Goal: Information Seeking & Learning: Compare options

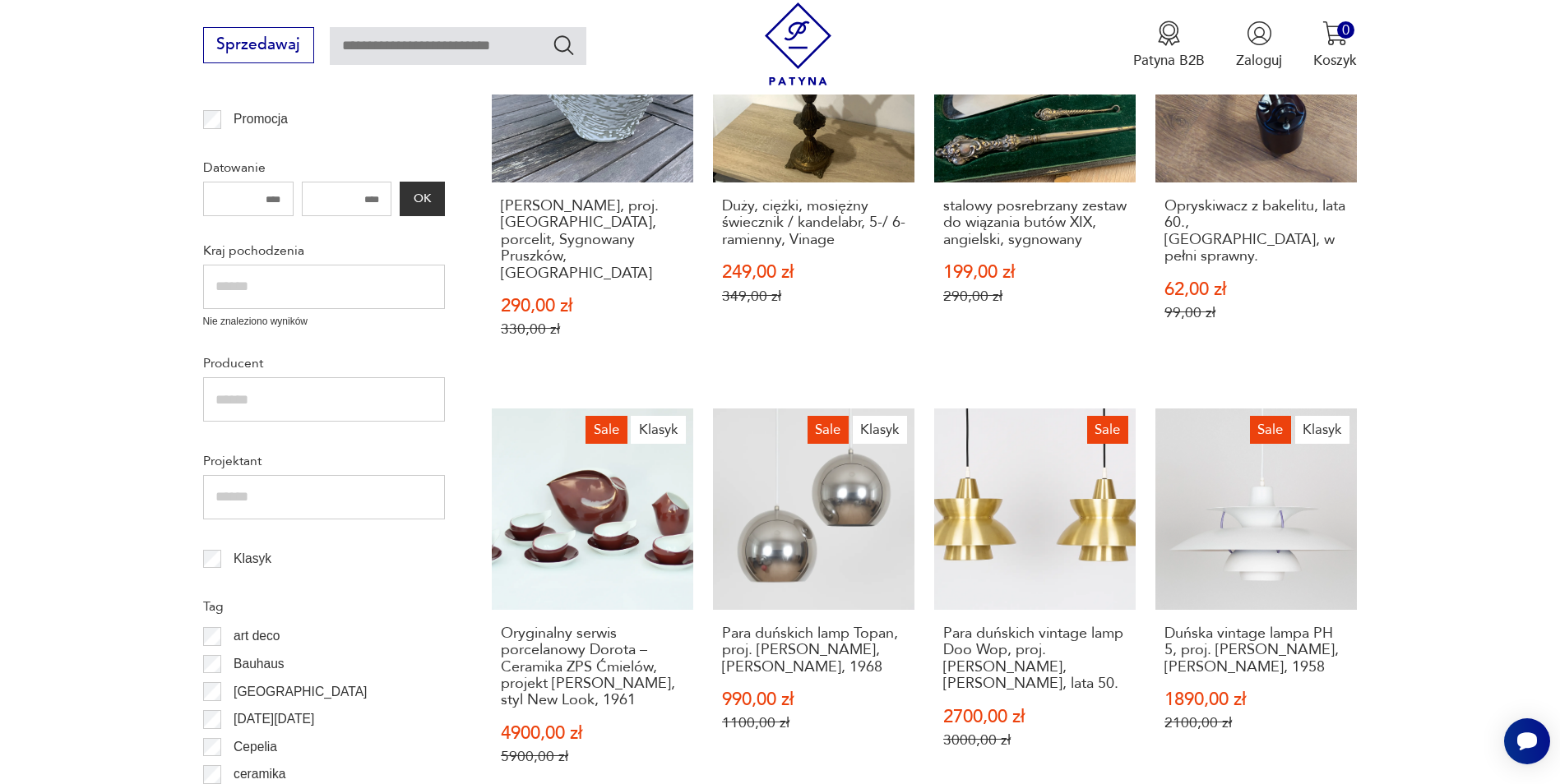
scroll to position [688, 0]
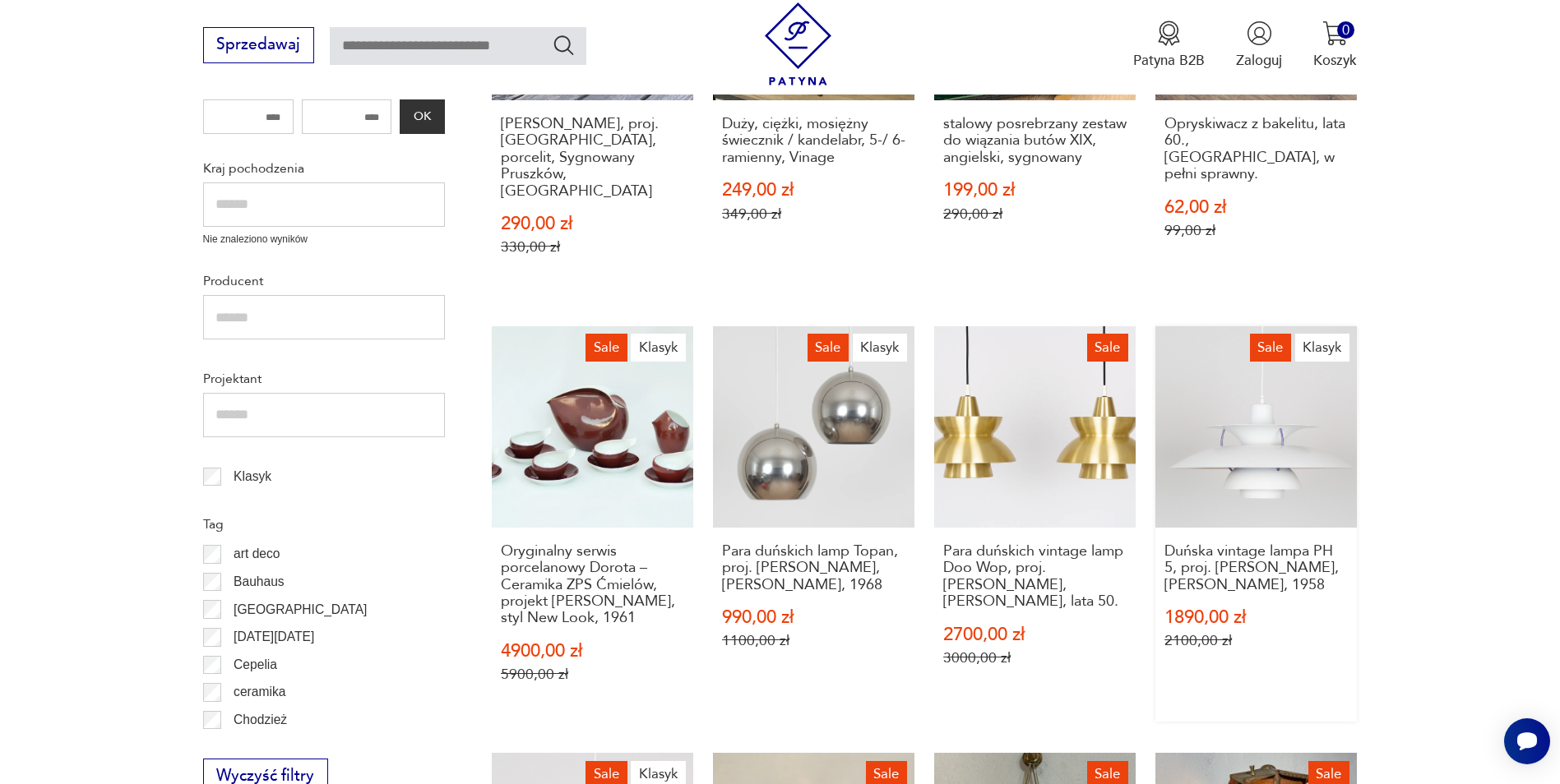
click at [1281, 404] on link "Sale Klasyk Duńska vintage lampa PH 5, proj. [PERSON_NAME], [PERSON_NAME], 1958…" at bounding box center [1256, 524] width 202 height 396
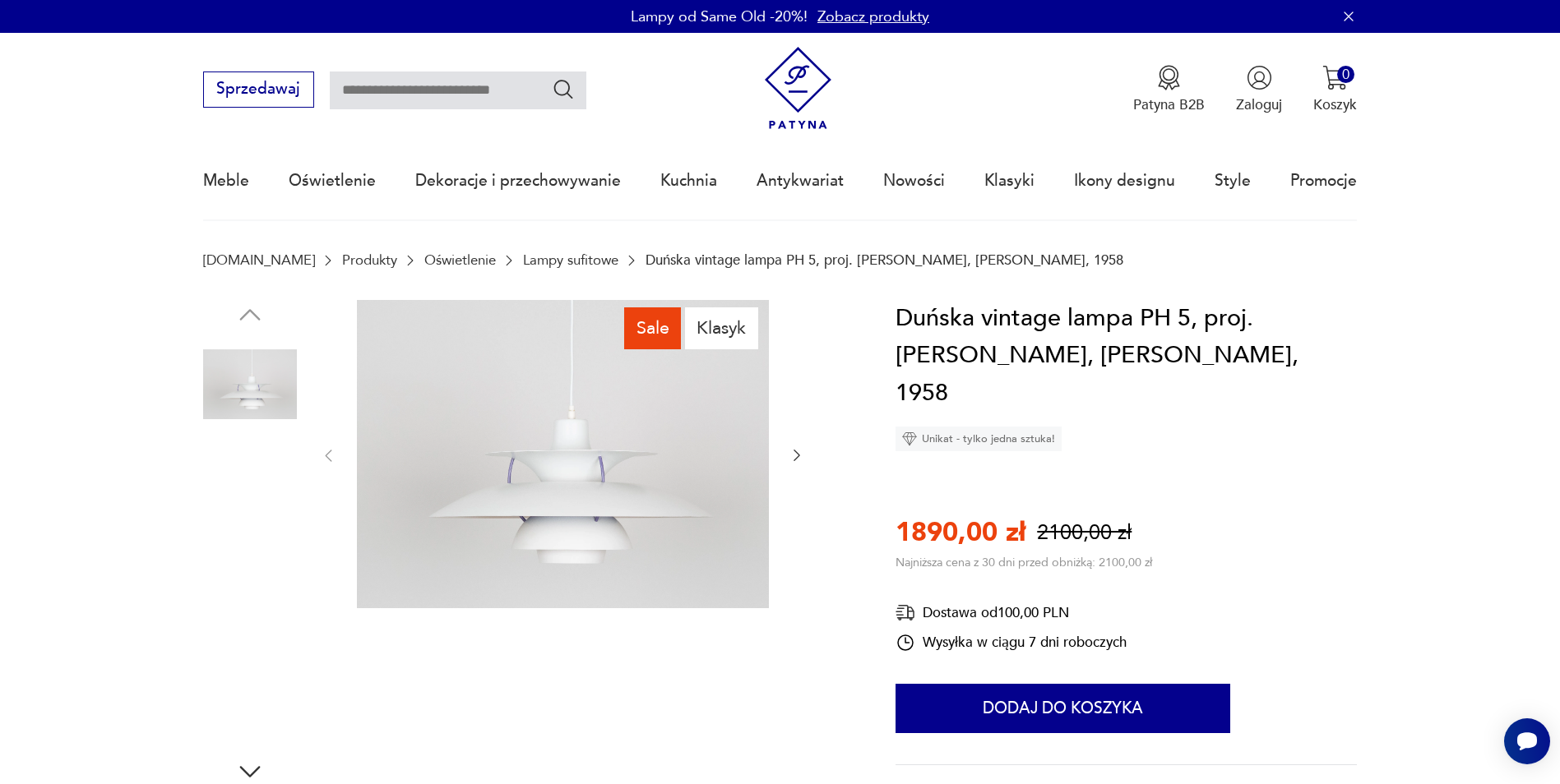
scroll to position [82, 0]
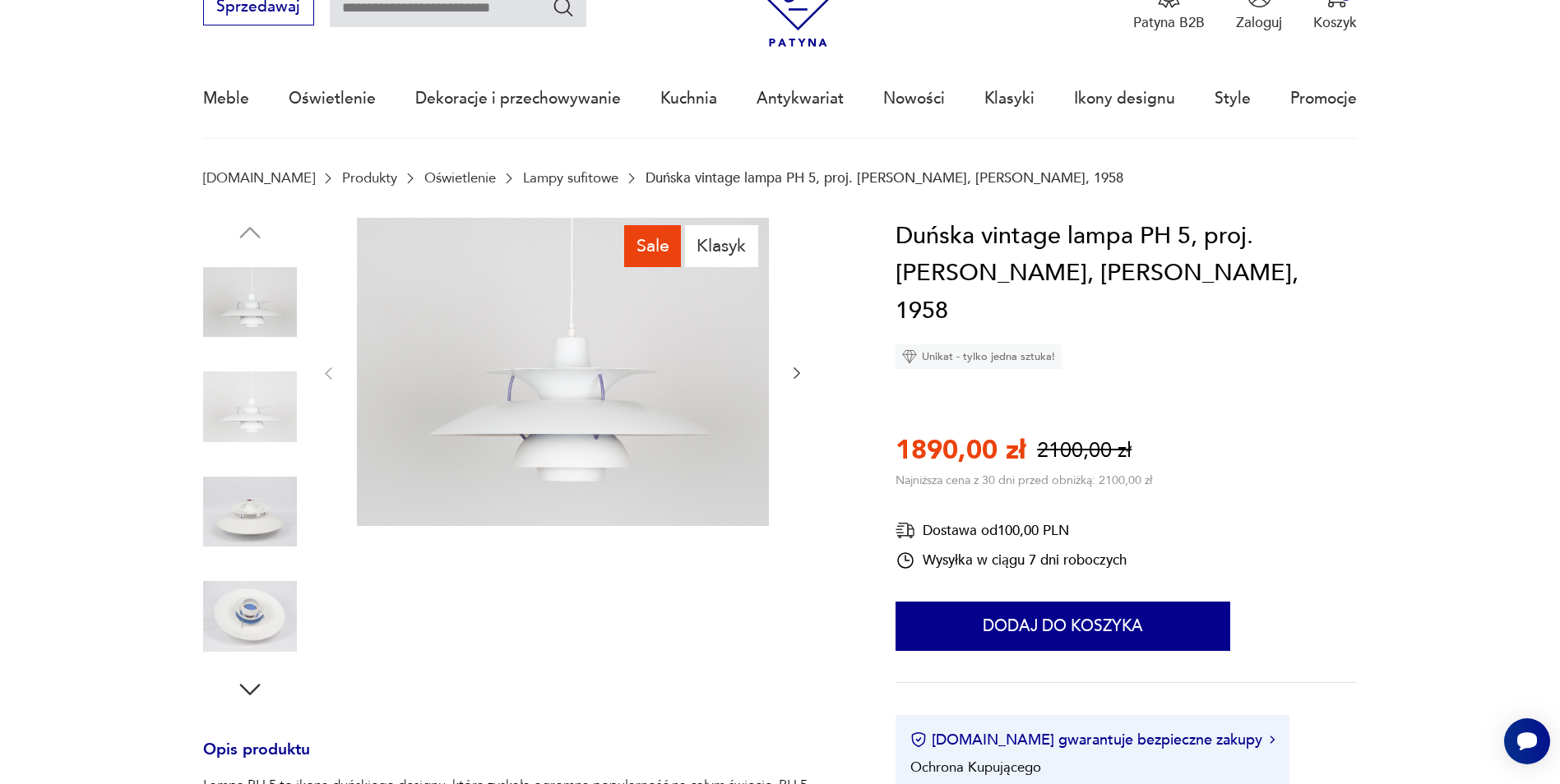
click at [247, 401] on img at bounding box center [250, 407] width 93 height 93
click at [241, 542] on img at bounding box center [250, 512] width 93 height 93
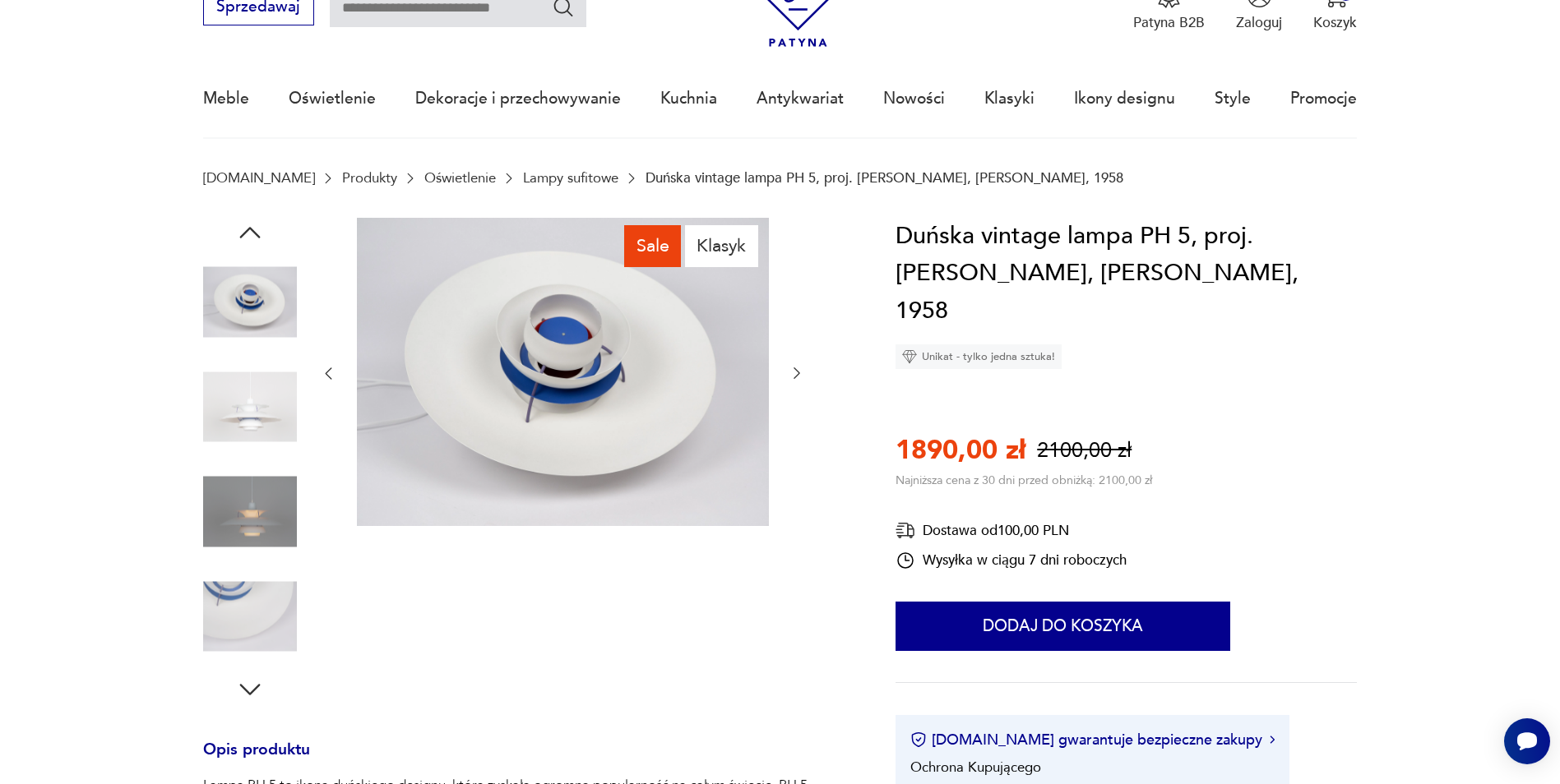
click at [245, 562] on div at bounding box center [250, 514] width 93 height 97
click at [253, 593] on img at bounding box center [250, 617] width 93 height 93
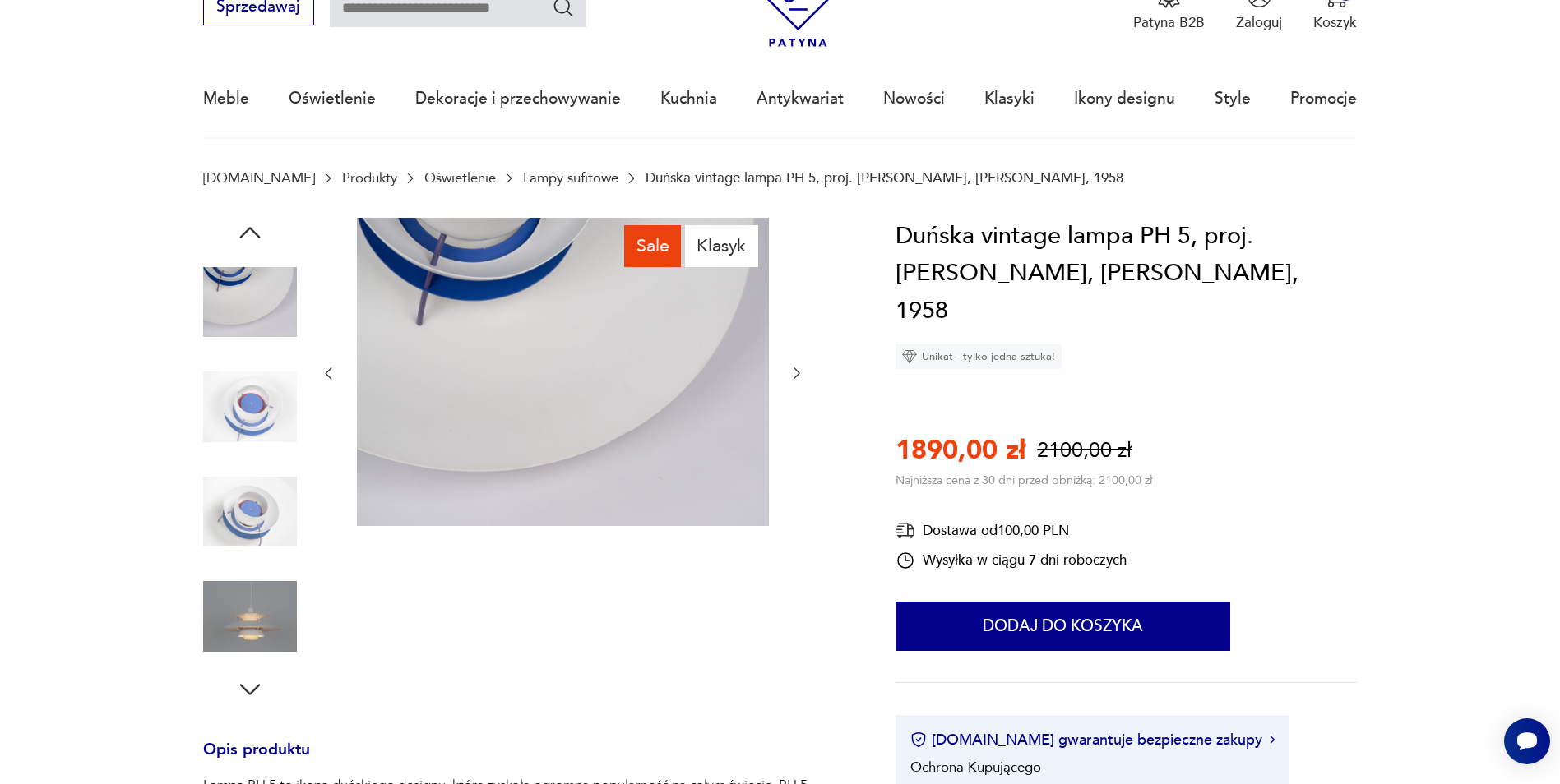
scroll to position [329, 0]
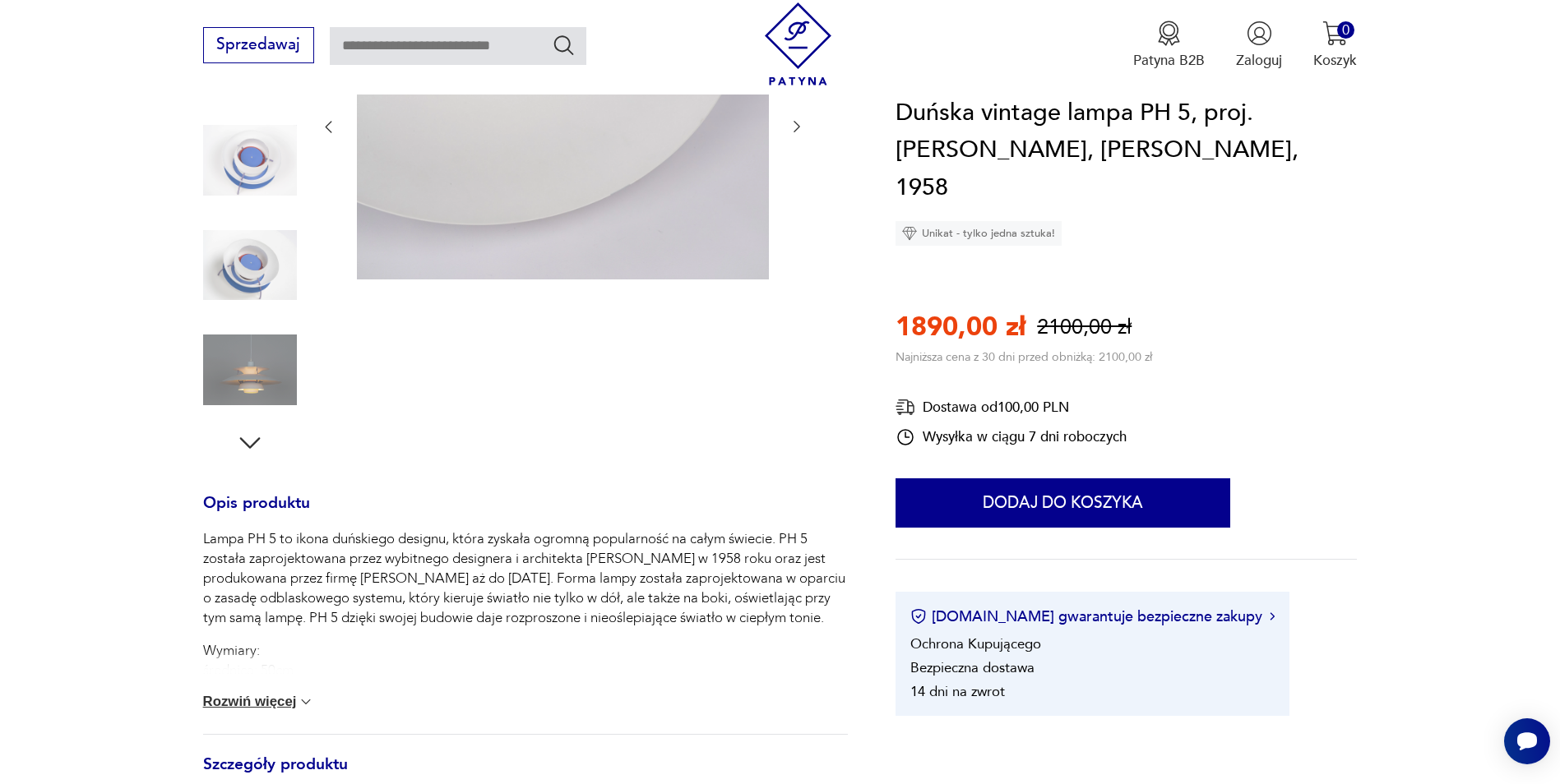
click at [272, 398] on img at bounding box center [250, 370] width 93 height 93
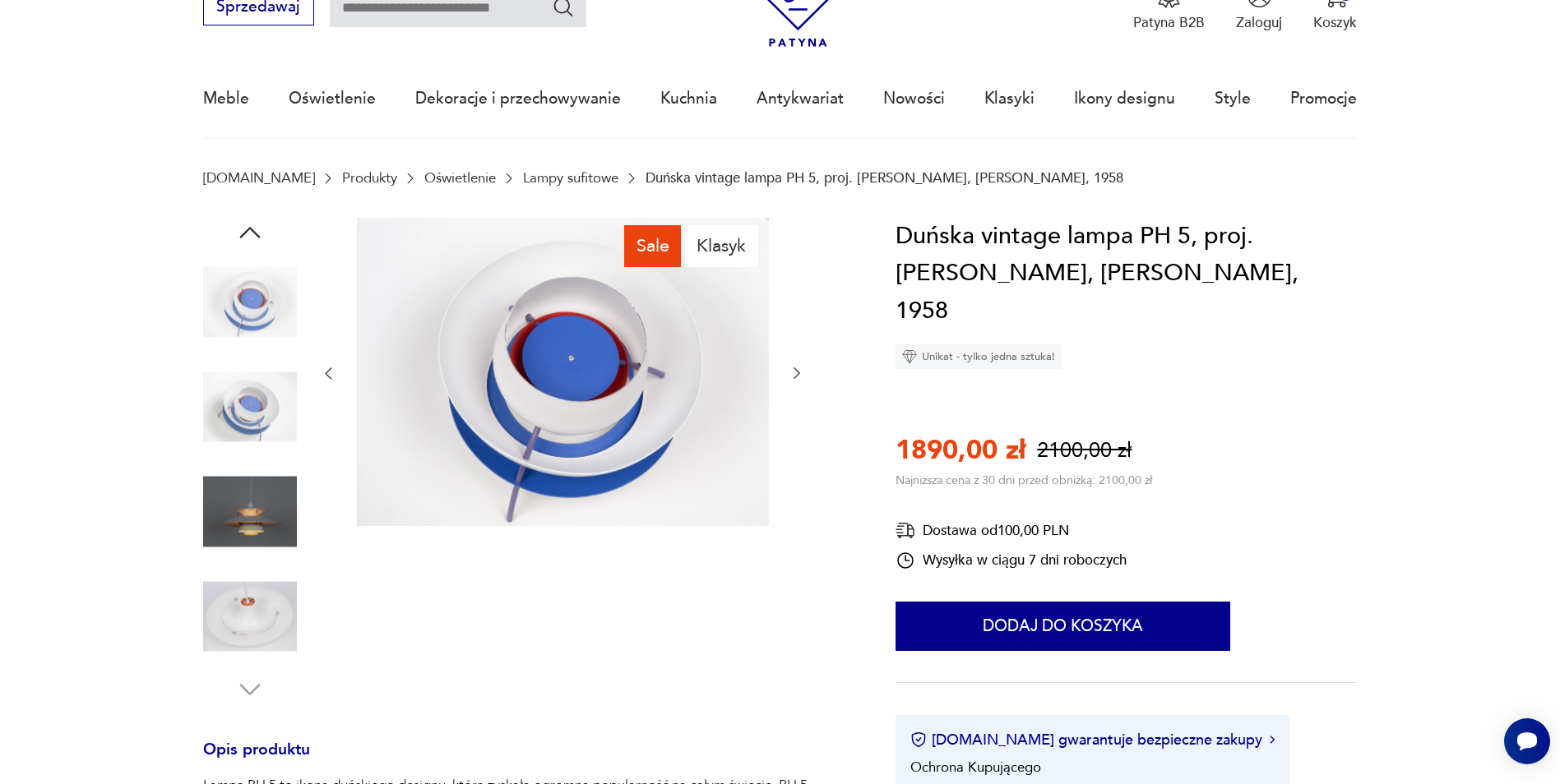
scroll to position [0, 0]
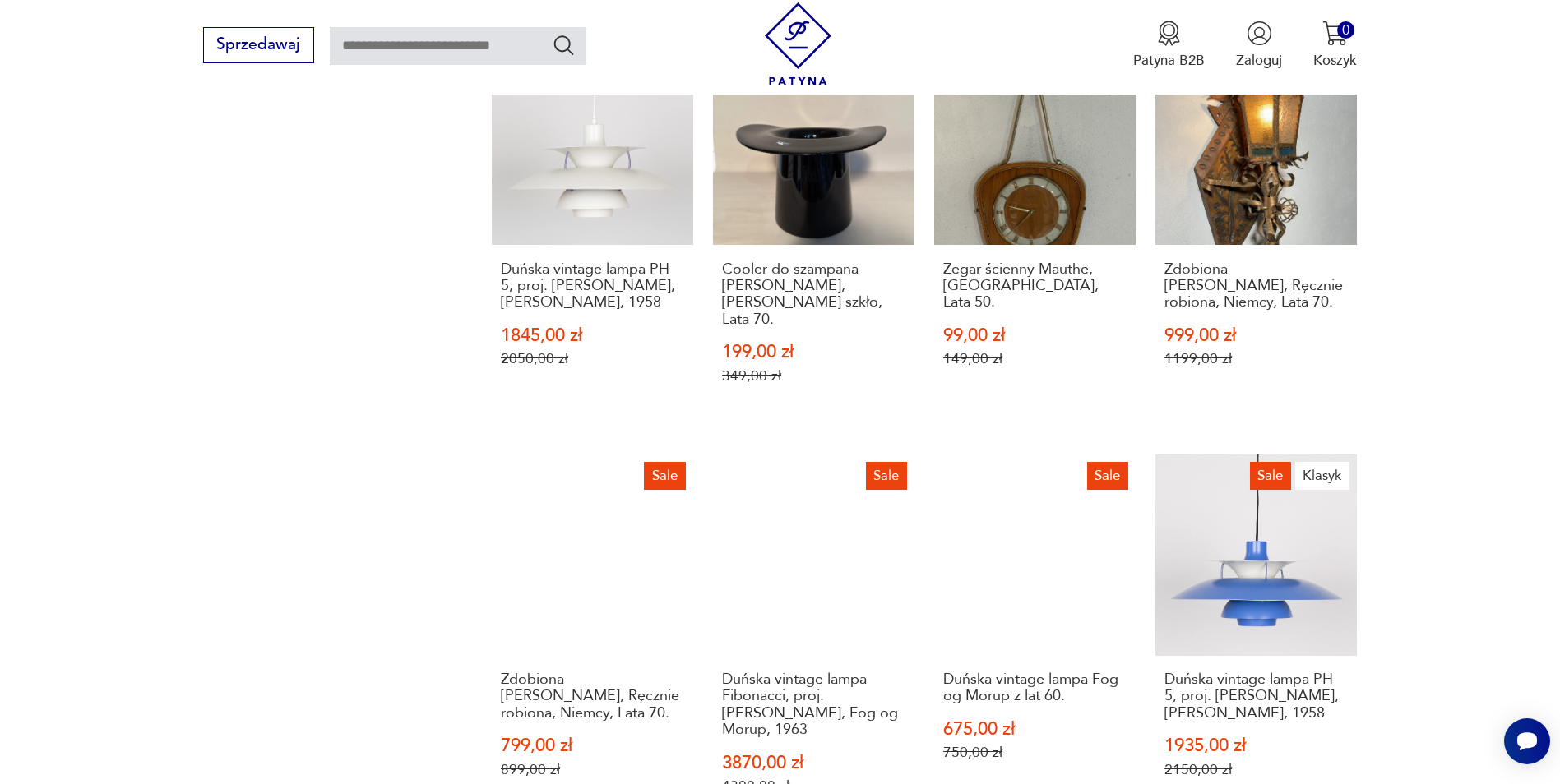
scroll to position [1645, 0]
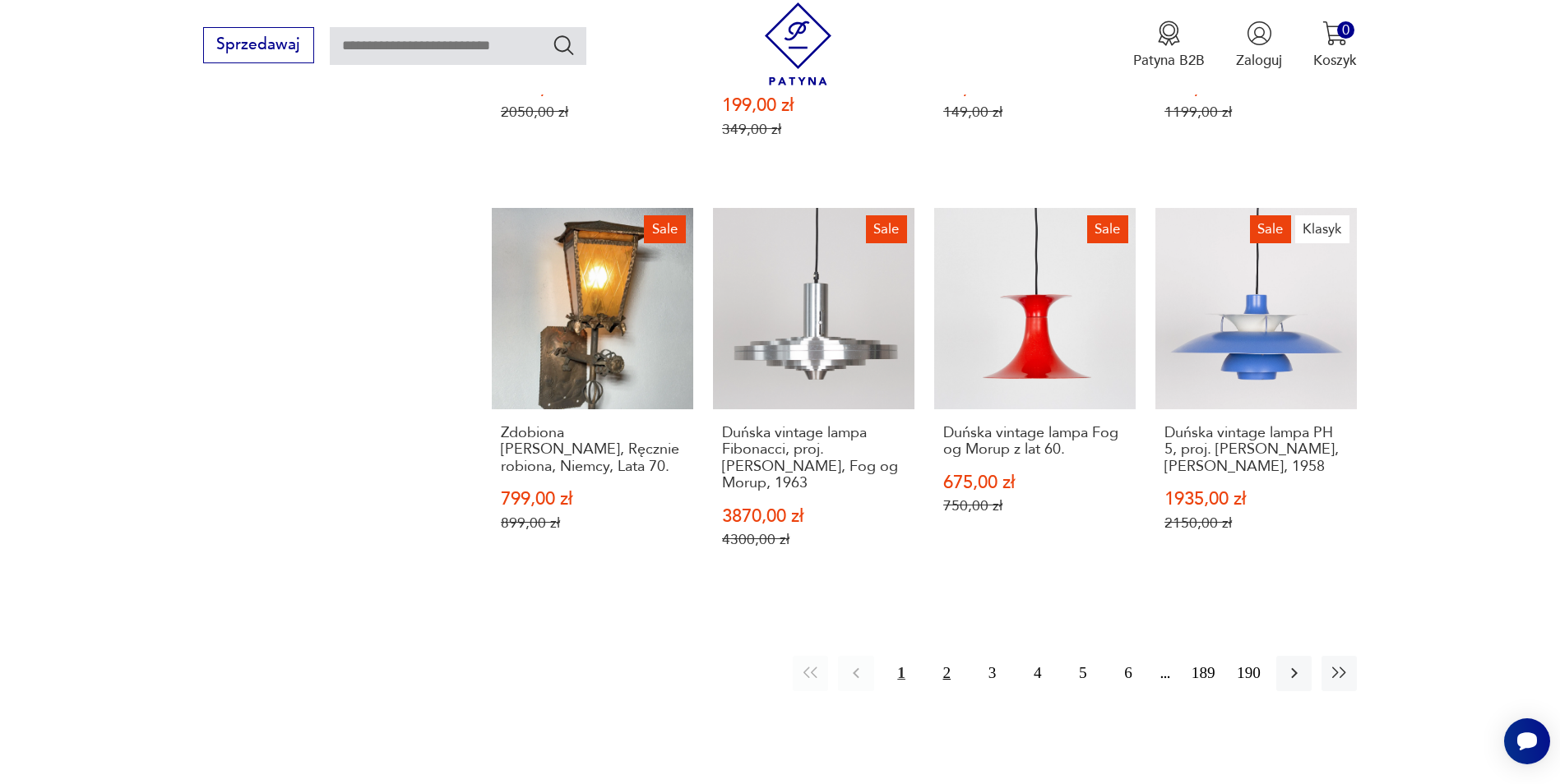
click at [942, 656] on button "2" at bounding box center [947, 673] width 35 height 35
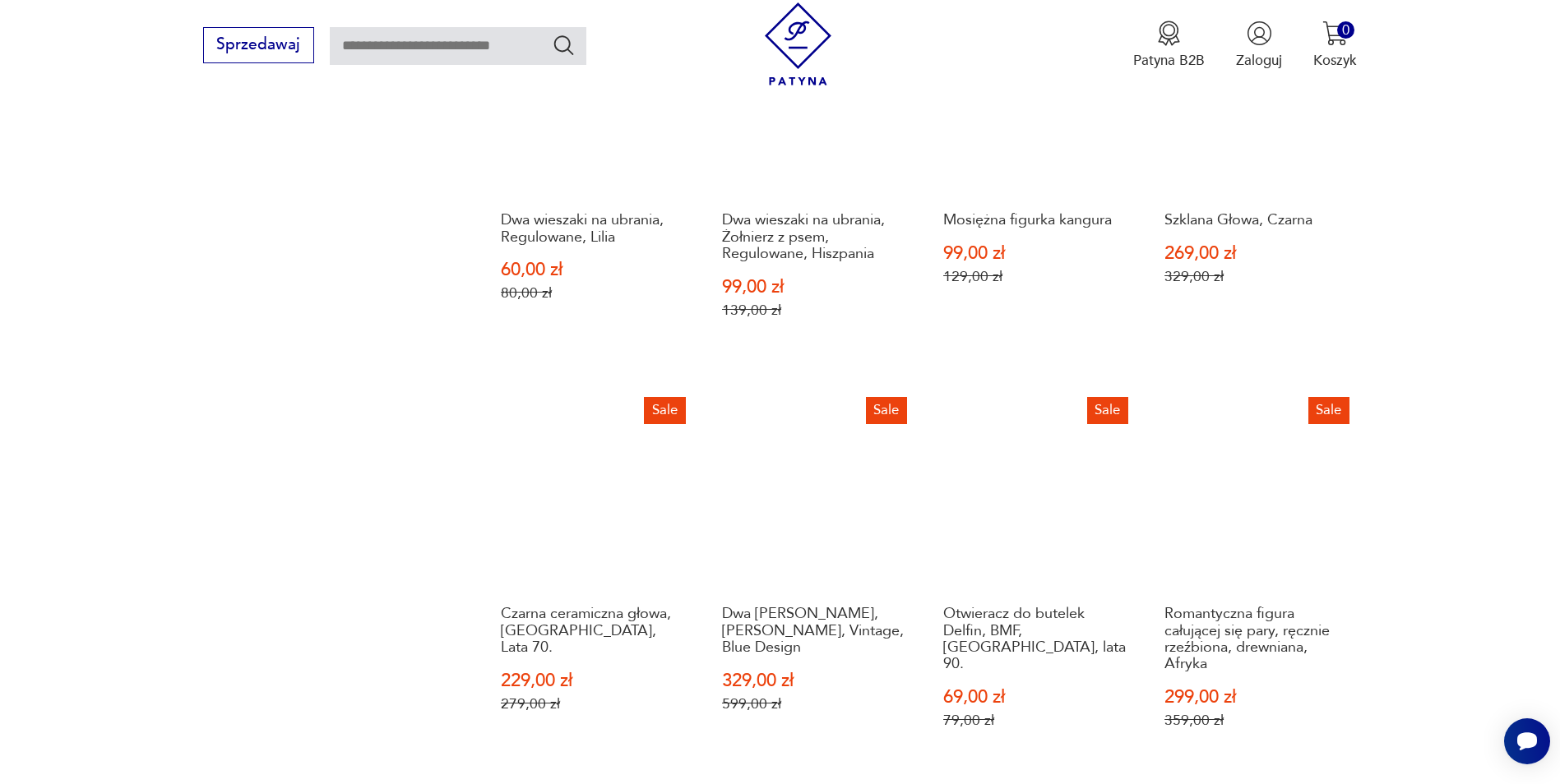
scroll to position [1840, 0]
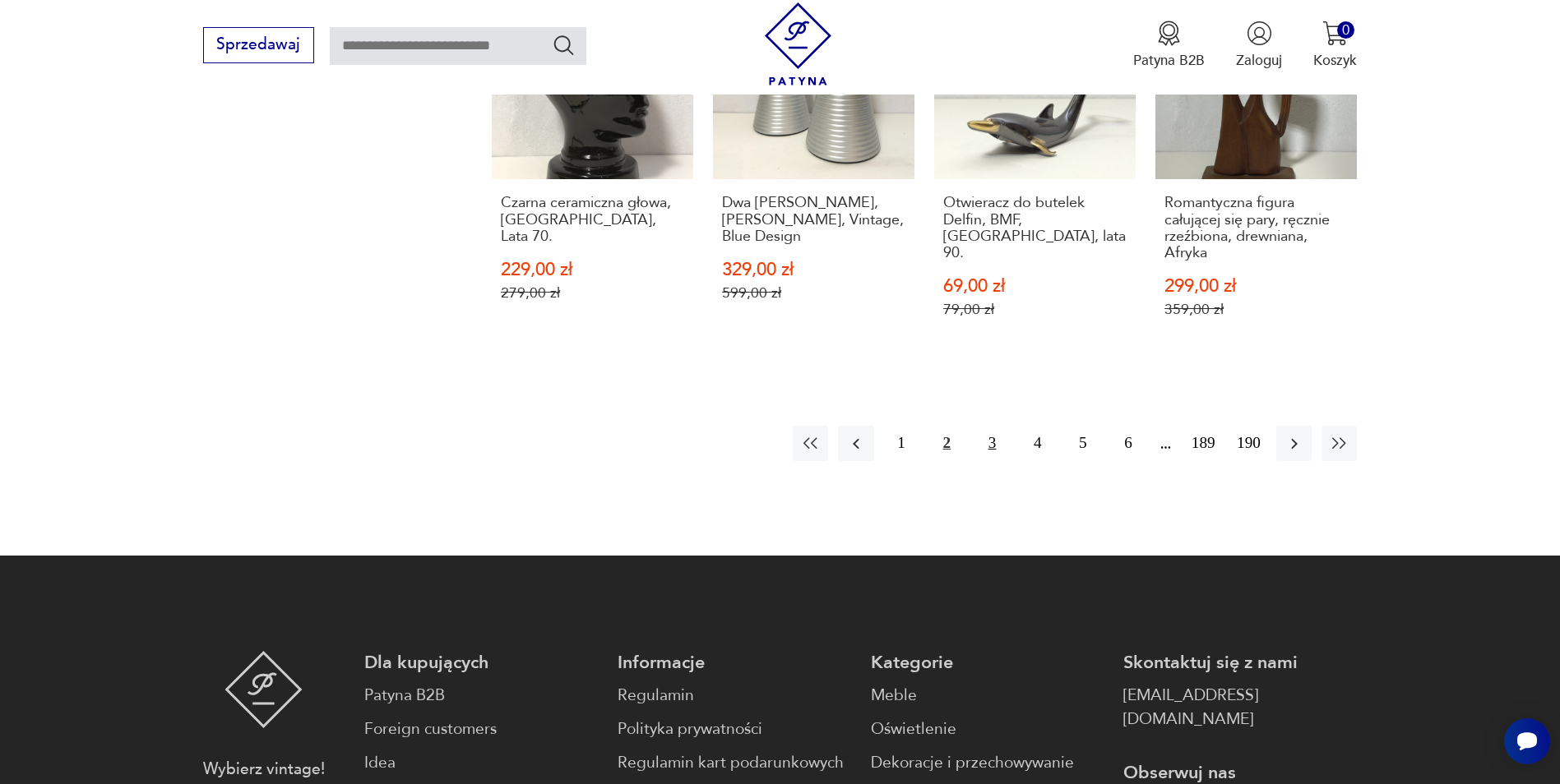
click at [985, 427] on button "3" at bounding box center [992, 443] width 35 height 35
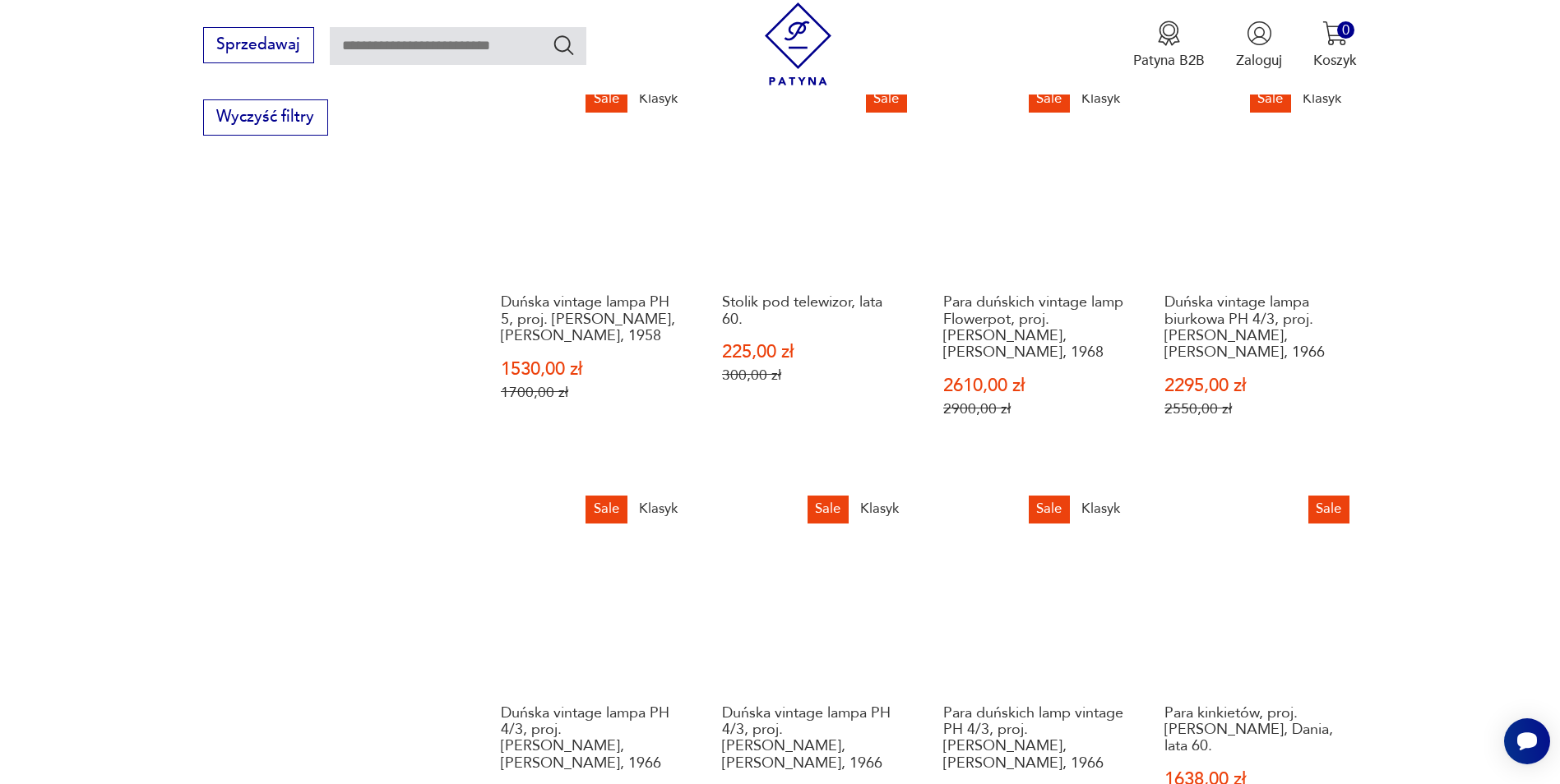
scroll to position [1594, 0]
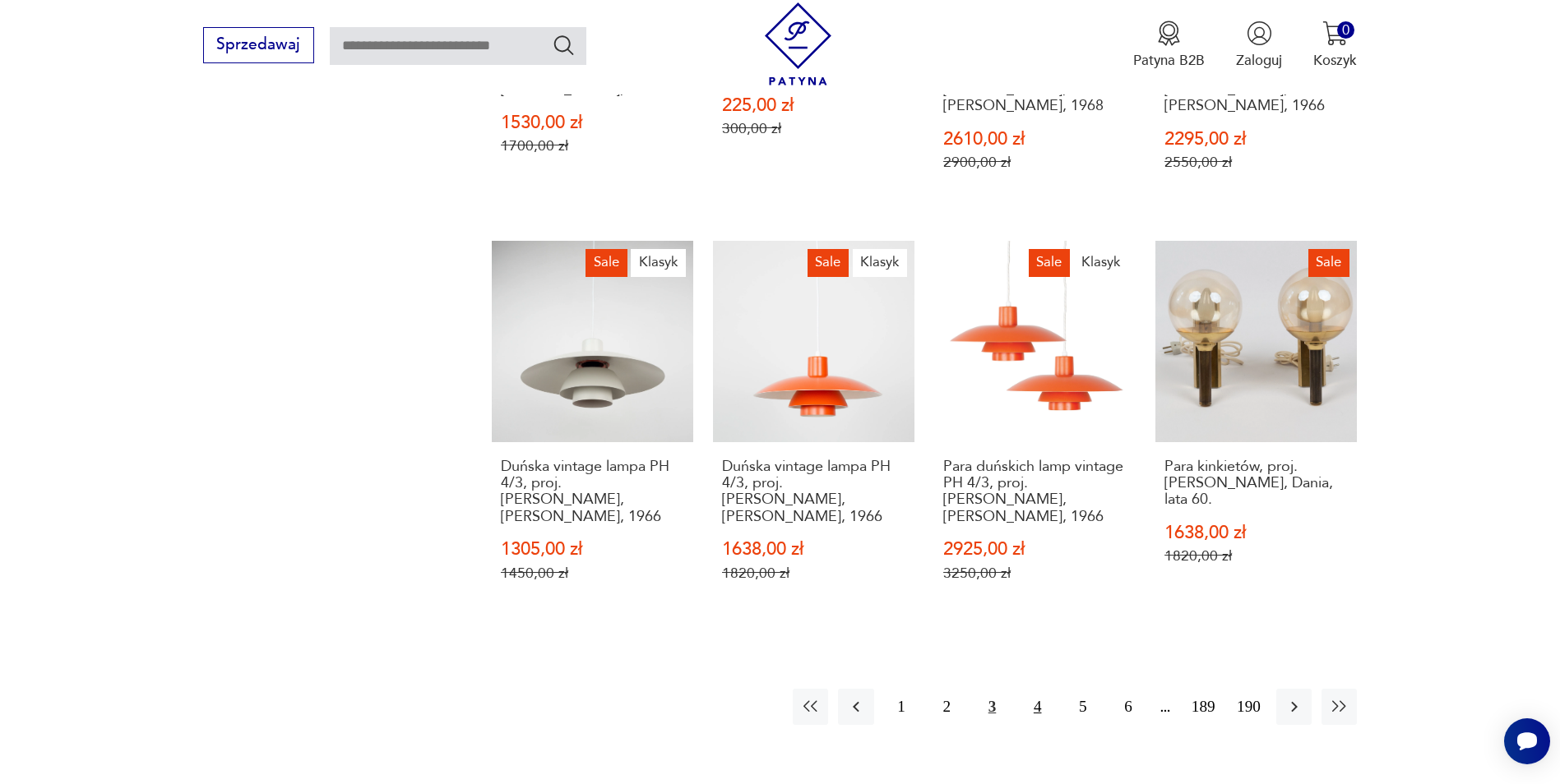
click at [1038, 689] on button "4" at bounding box center [1038, 707] width 35 height 35
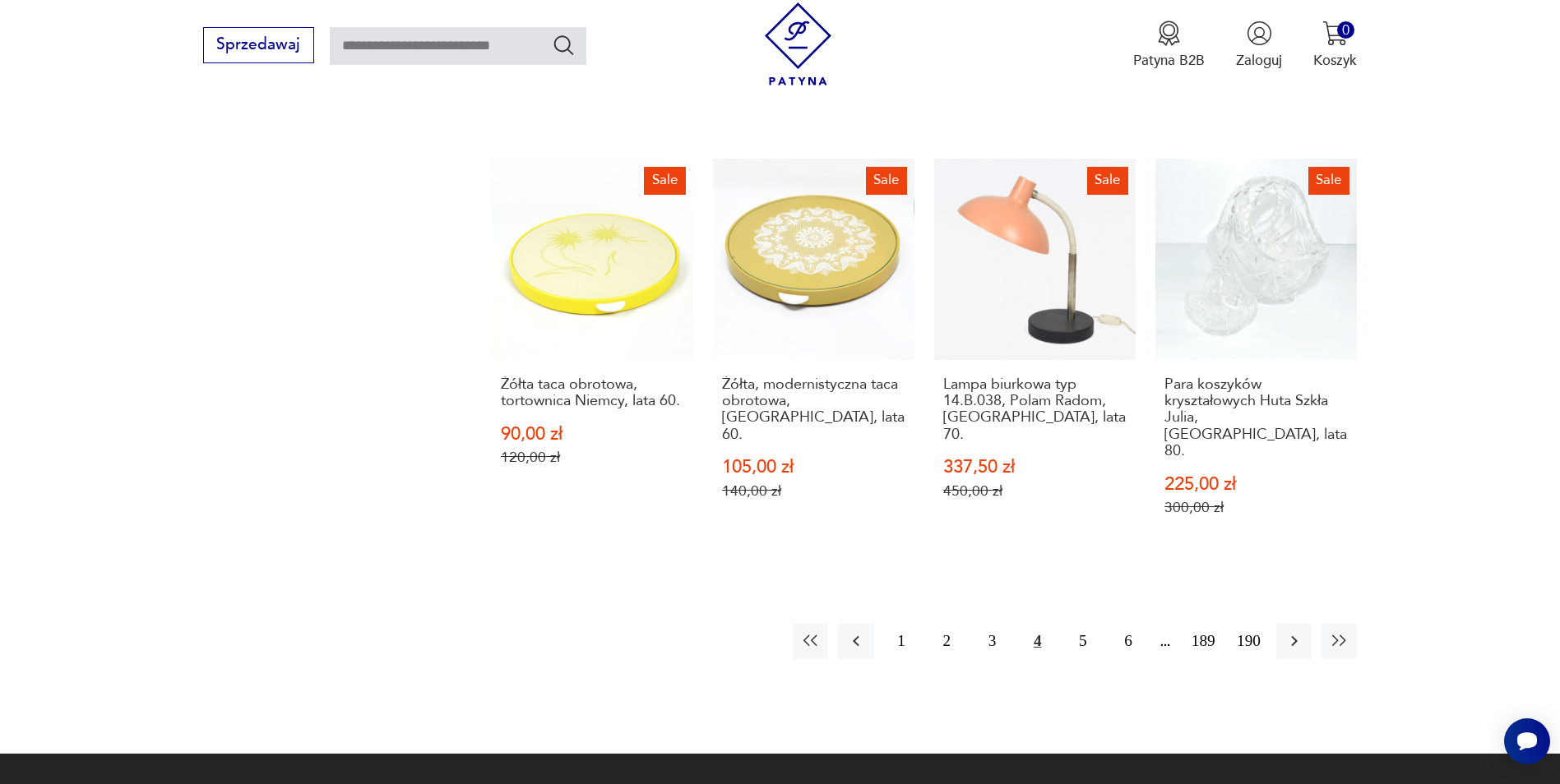
scroll to position [1759, 0]
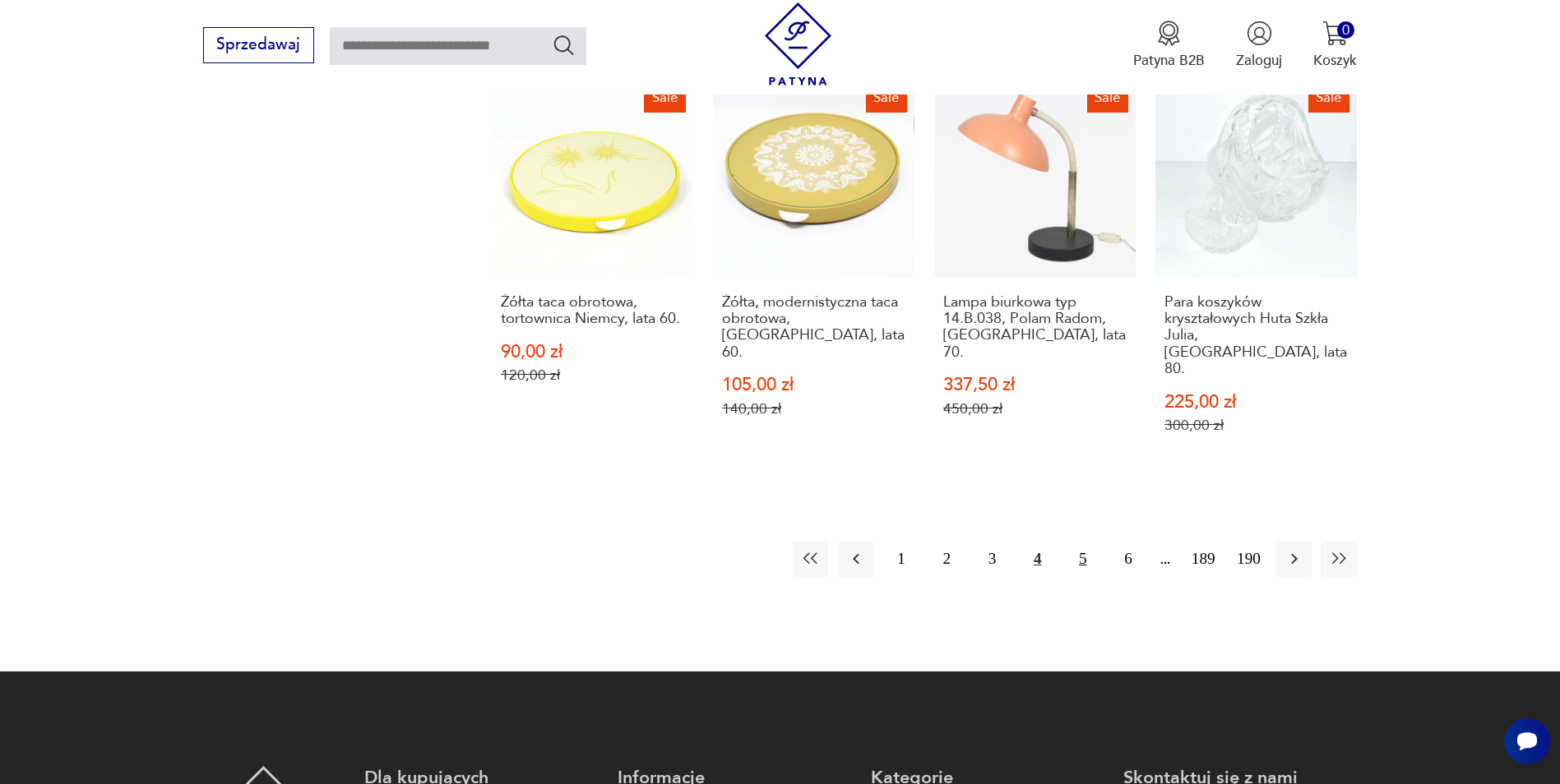
click at [1095, 542] on button "5" at bounding box center [1082, 559] width 35 height 35
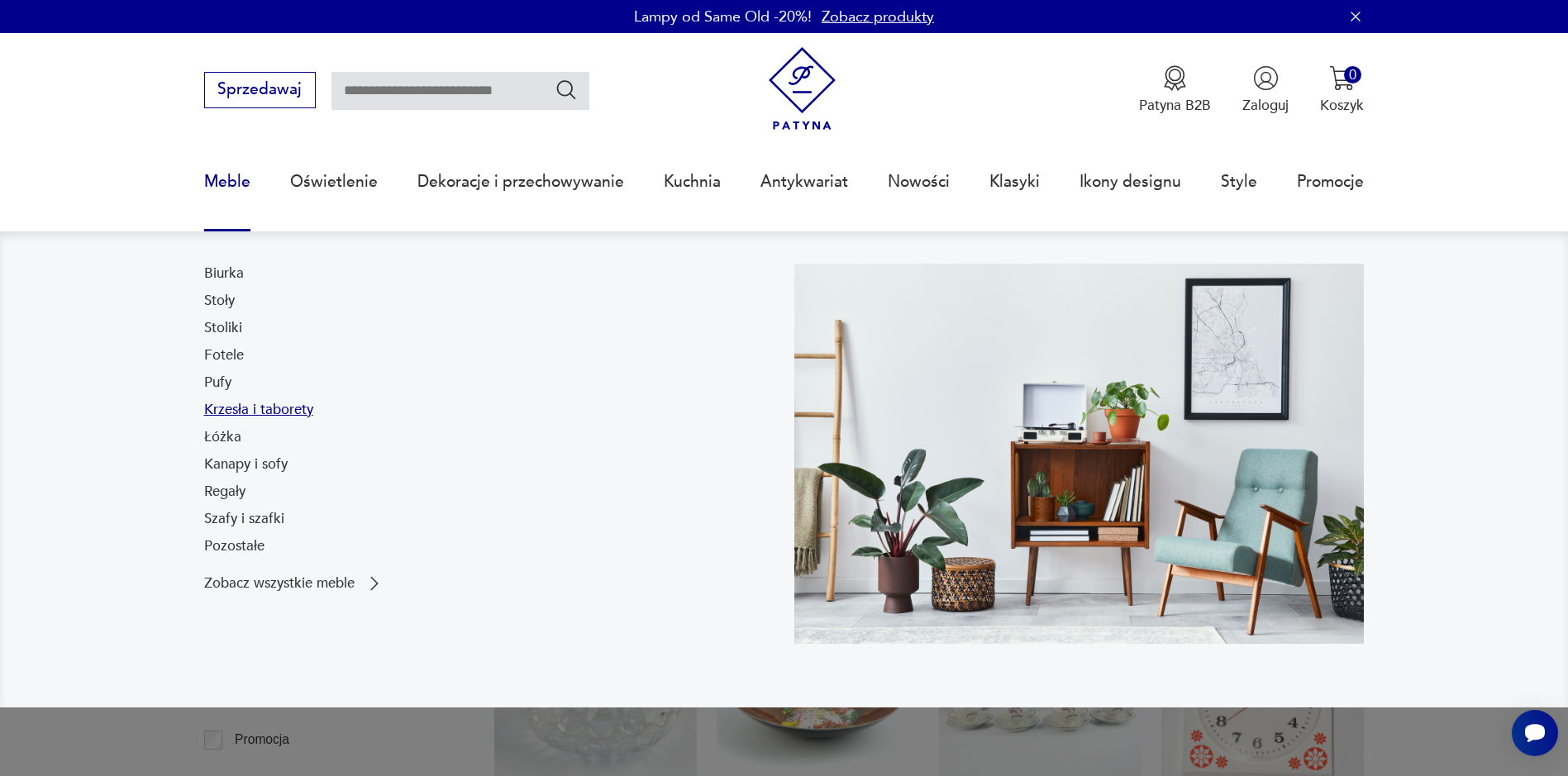
click at [232, 408] on link "Krzesła i taborety" at bounding box center [259, 410] width 109 height 20
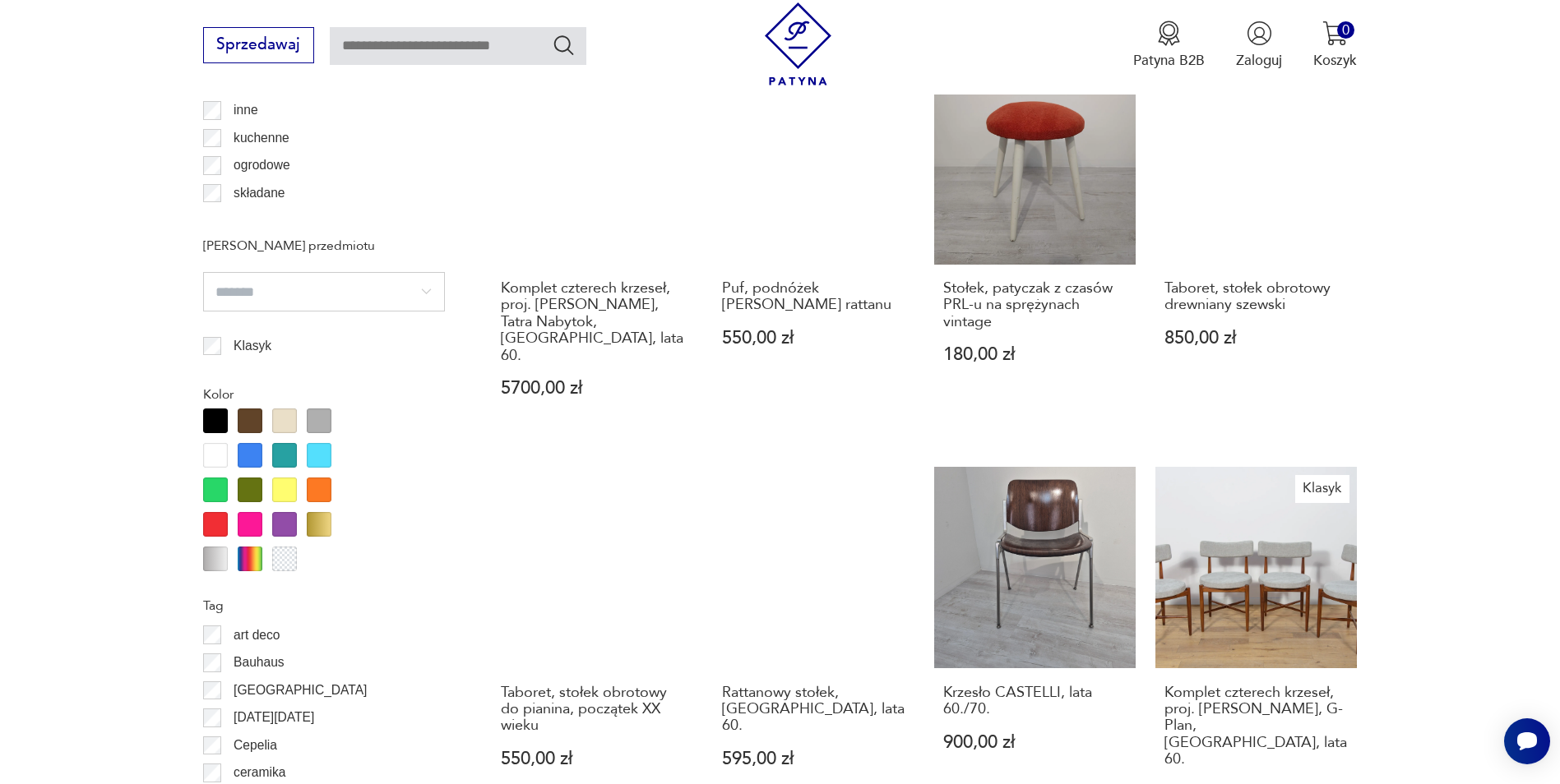
scroll to position [1864, 0]
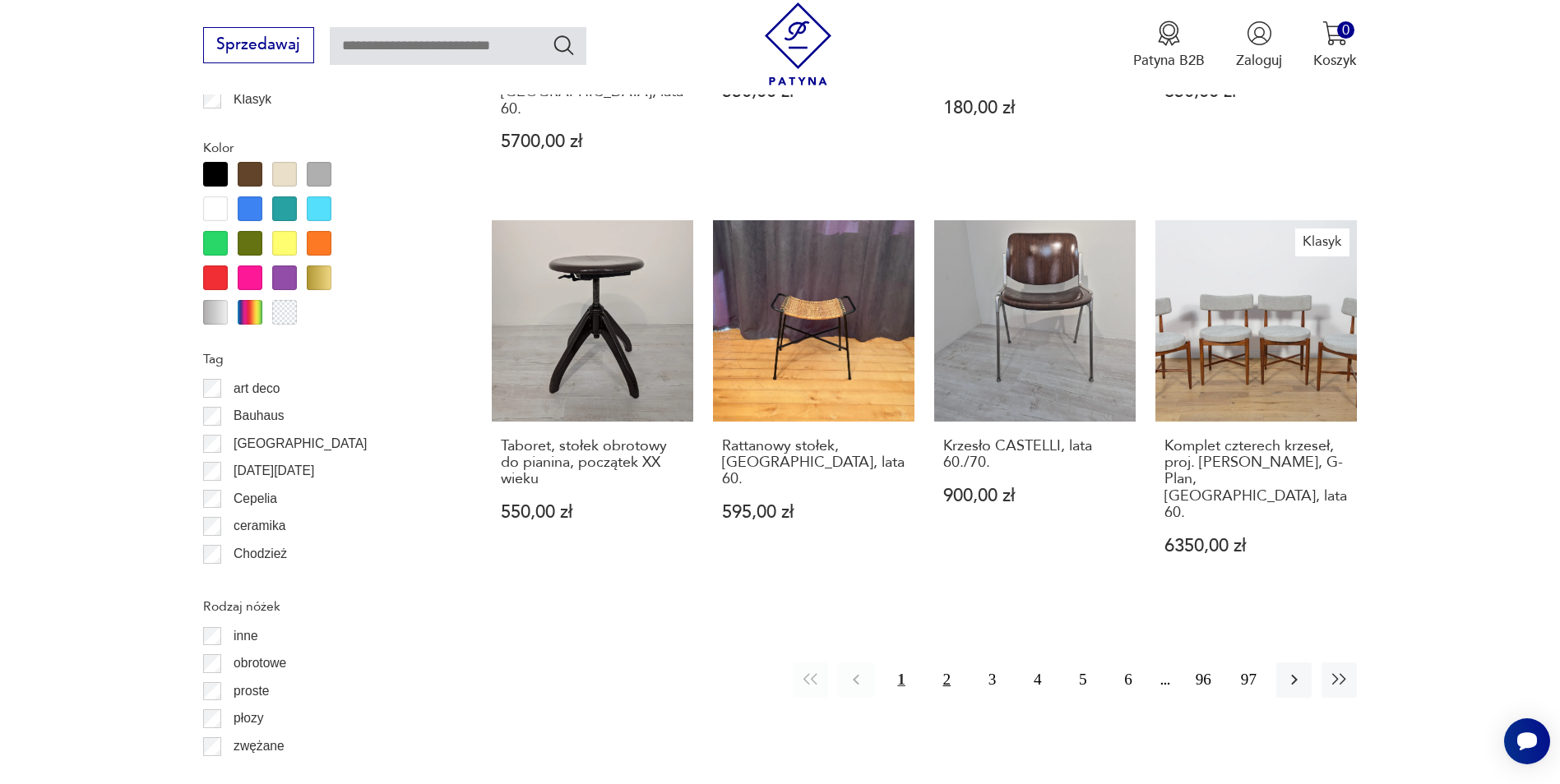
click at [951, 662] on button "2" at bounding box center [947, 680] width 35 height 35
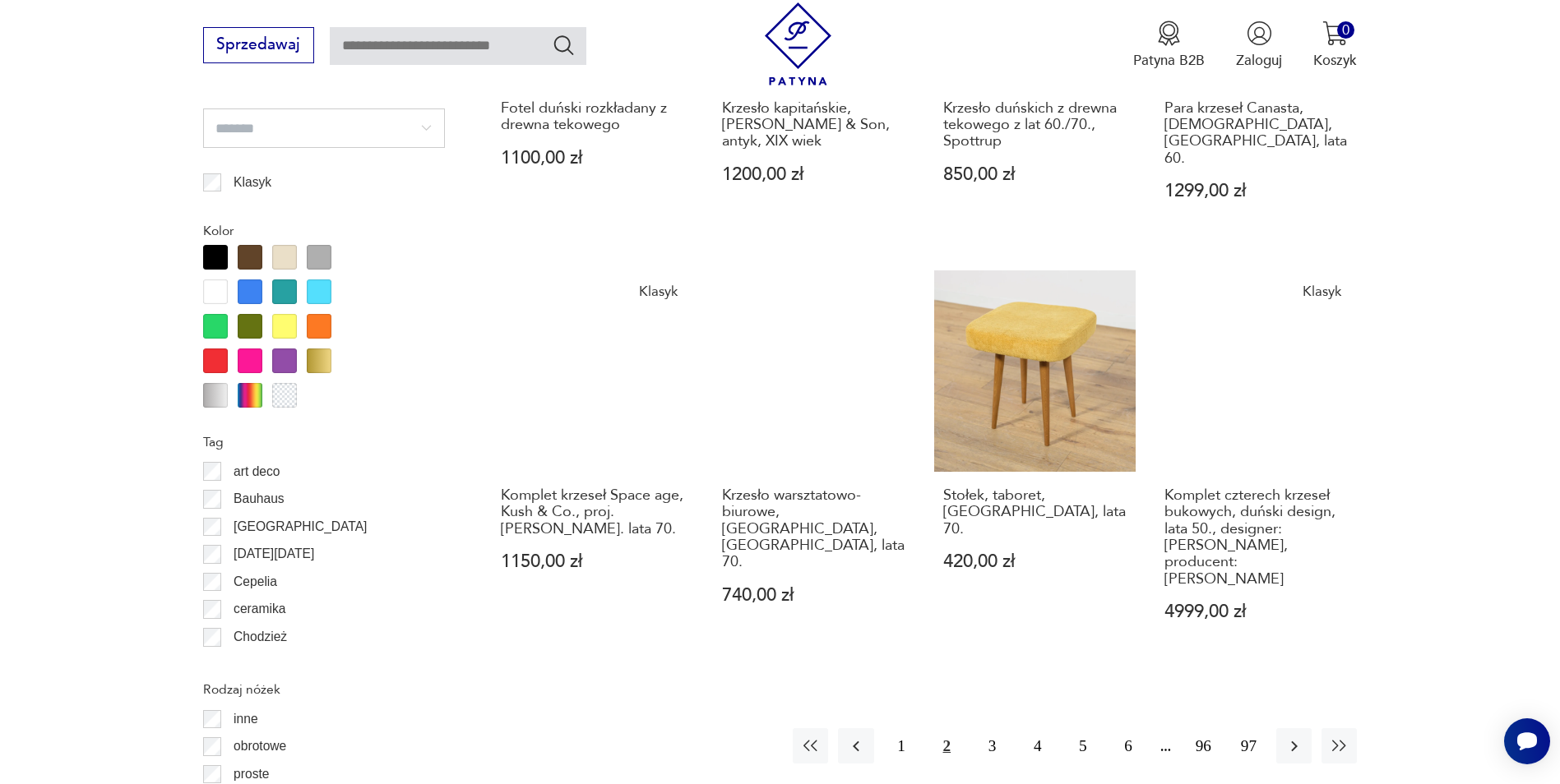
scroll to position [1945, 0]
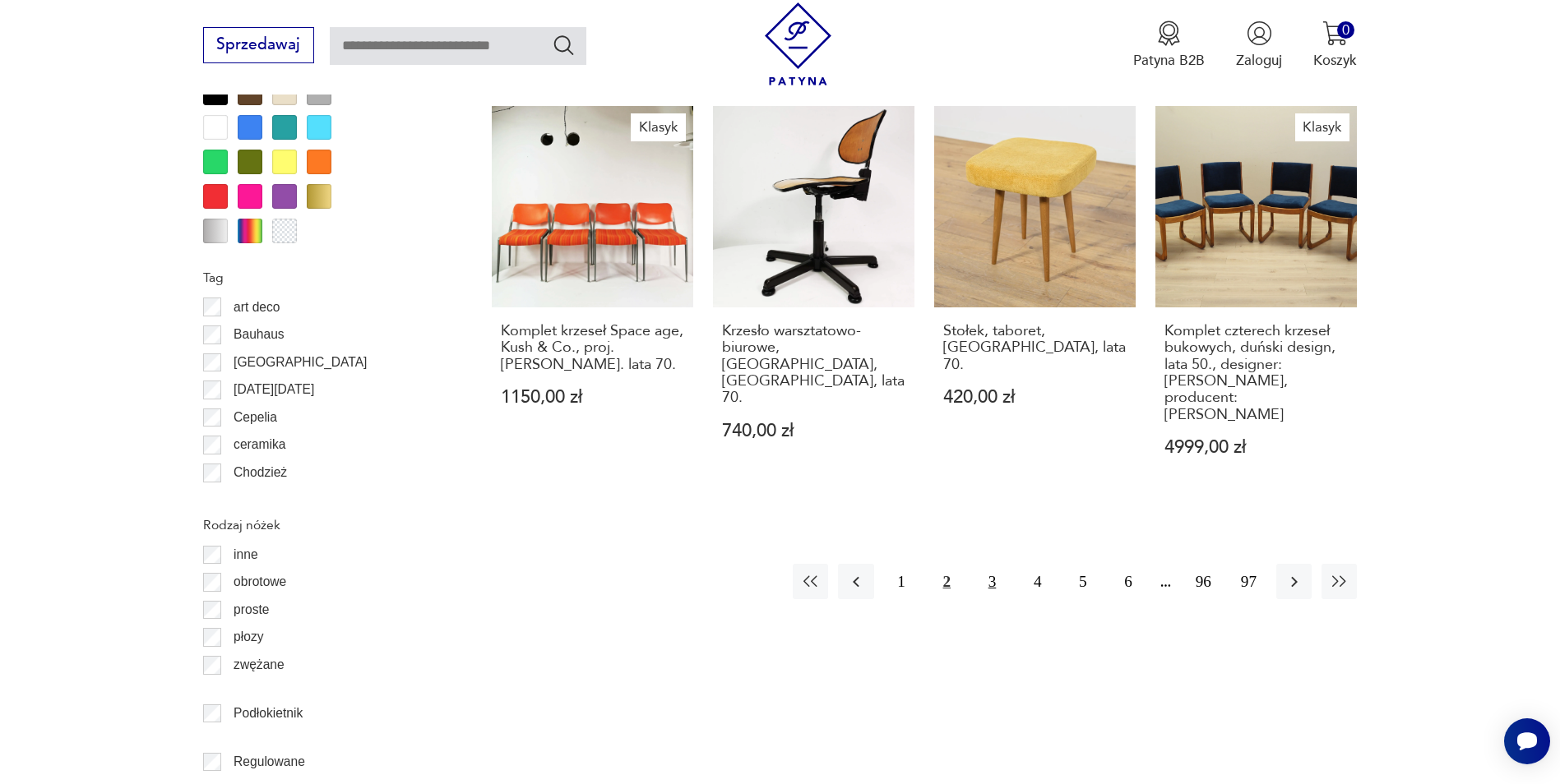
click at [994, 564] on button "3" at bounding box center [992, 582] width 35 height 35
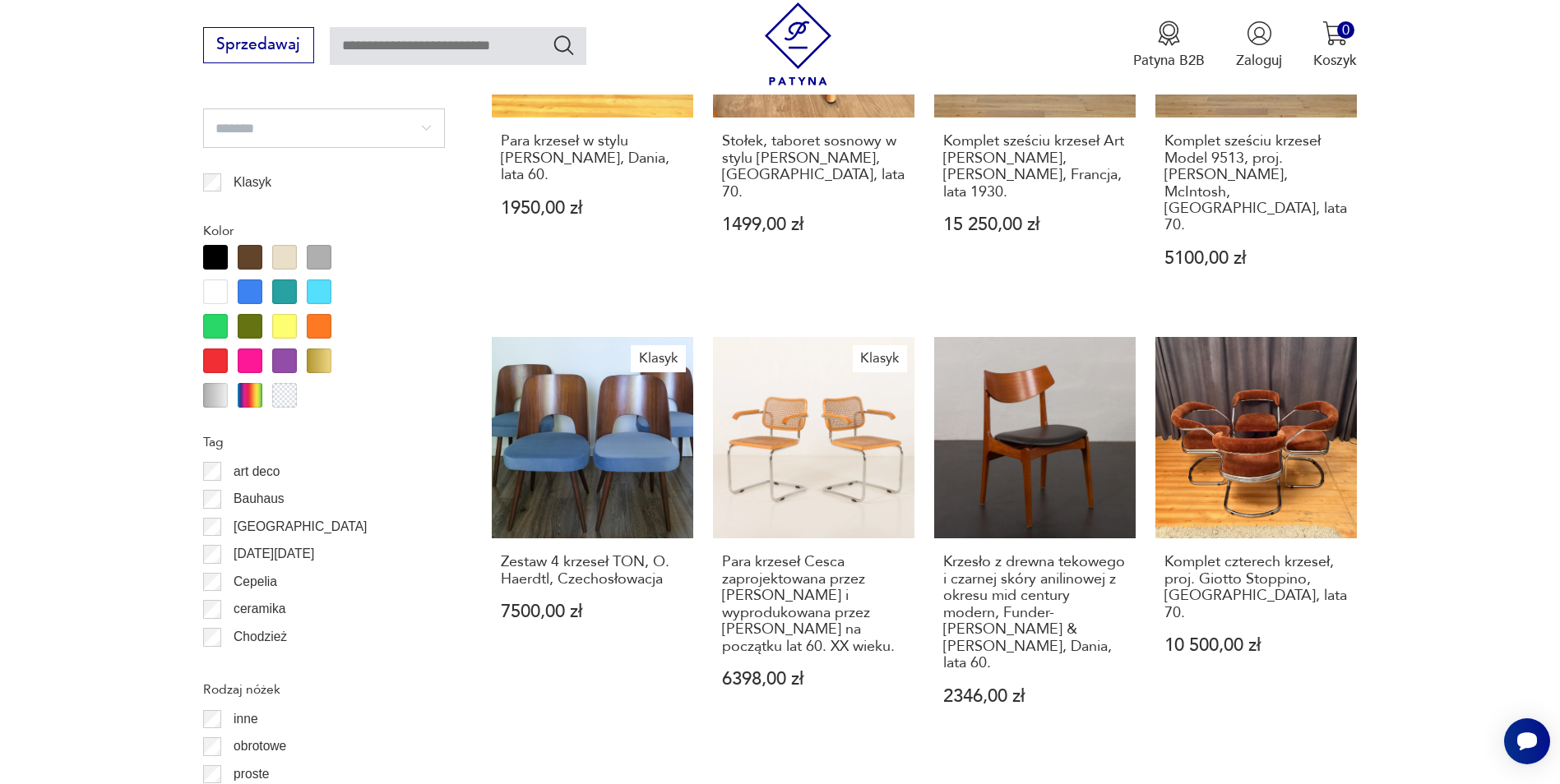
scroll to position [1863, 0]
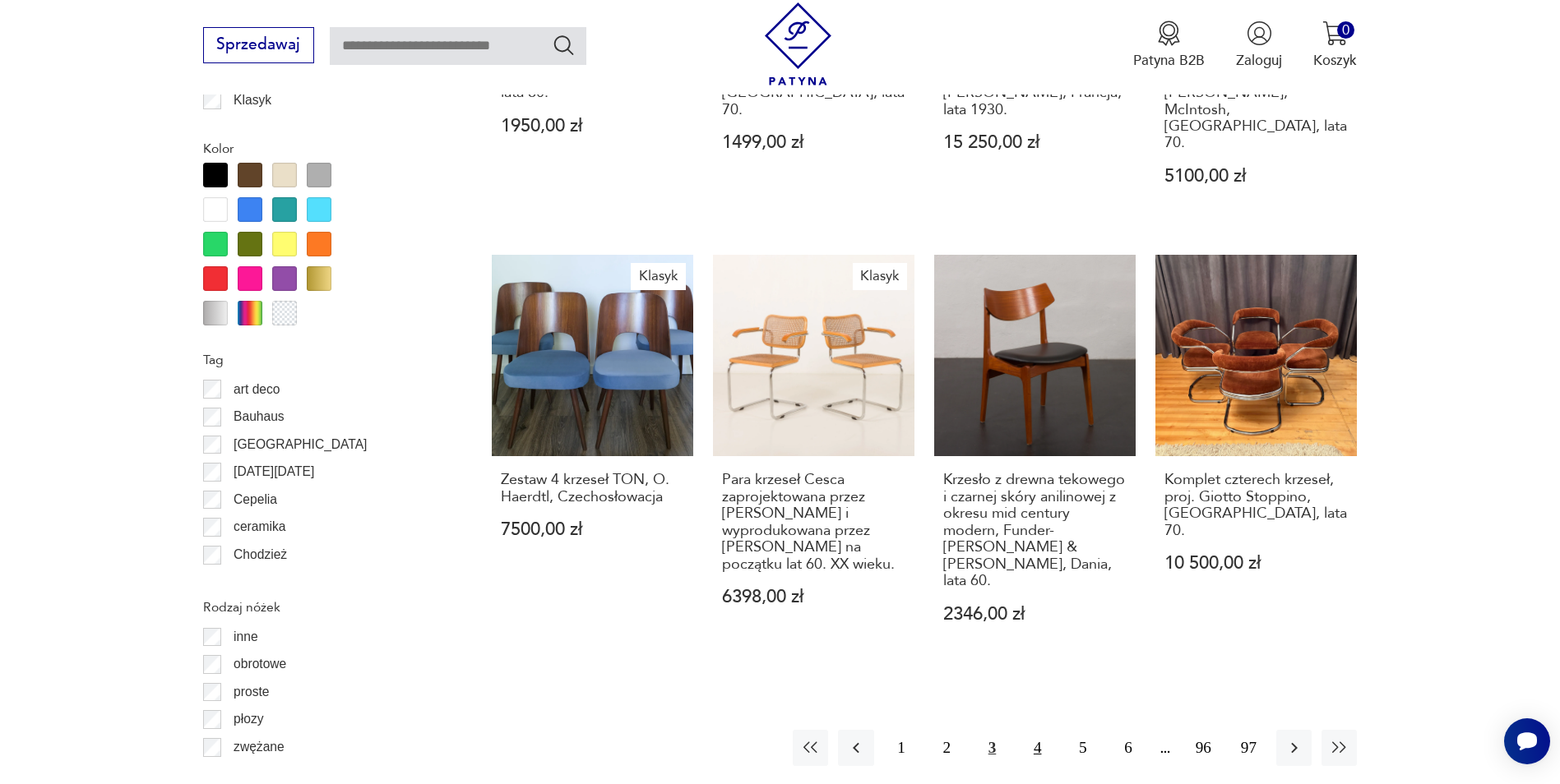
click at [1026, 730] on button "4" at bounding box center [1038, 747] width 35 height 35
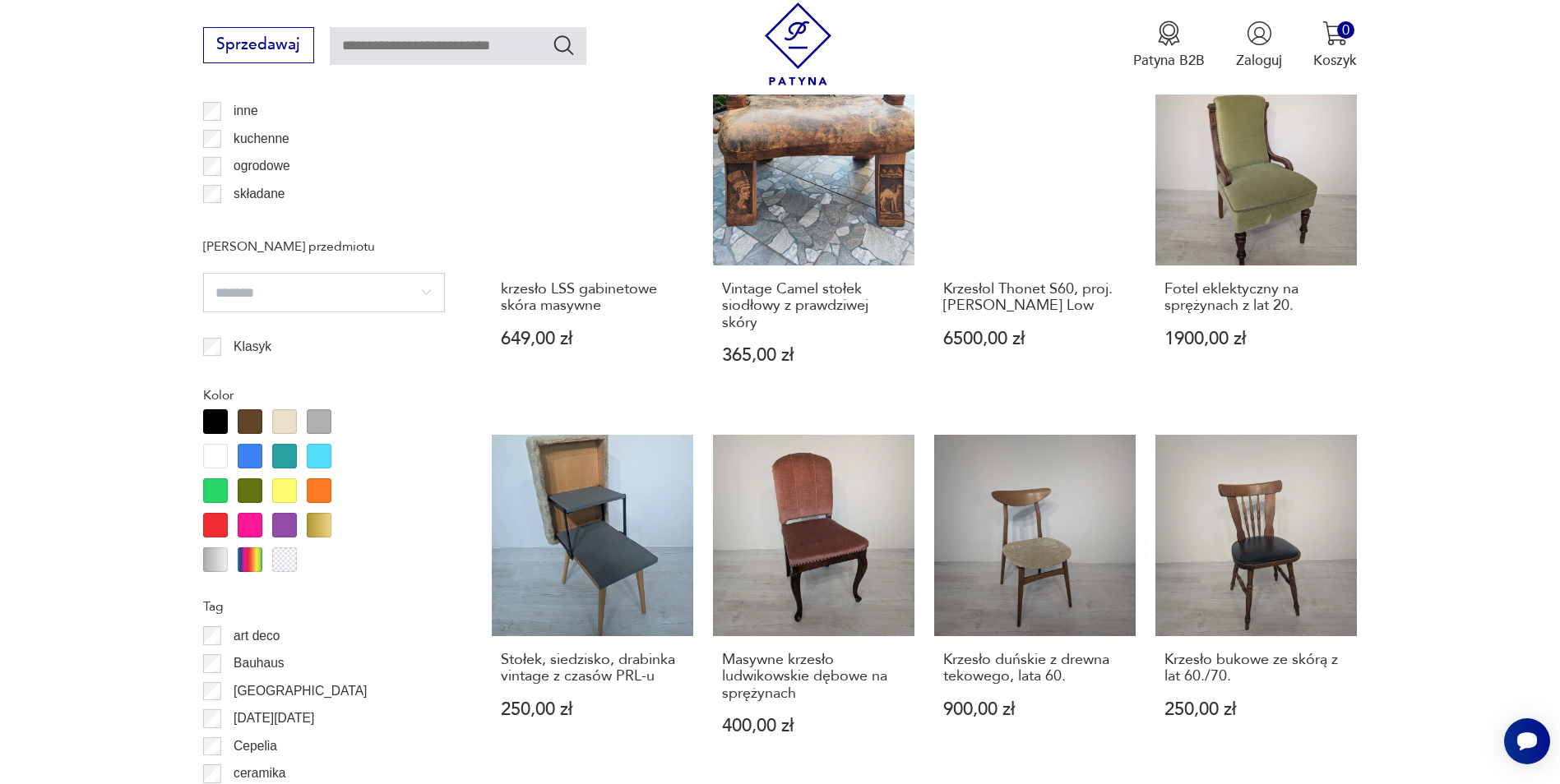
scroll to position [1699, 0]
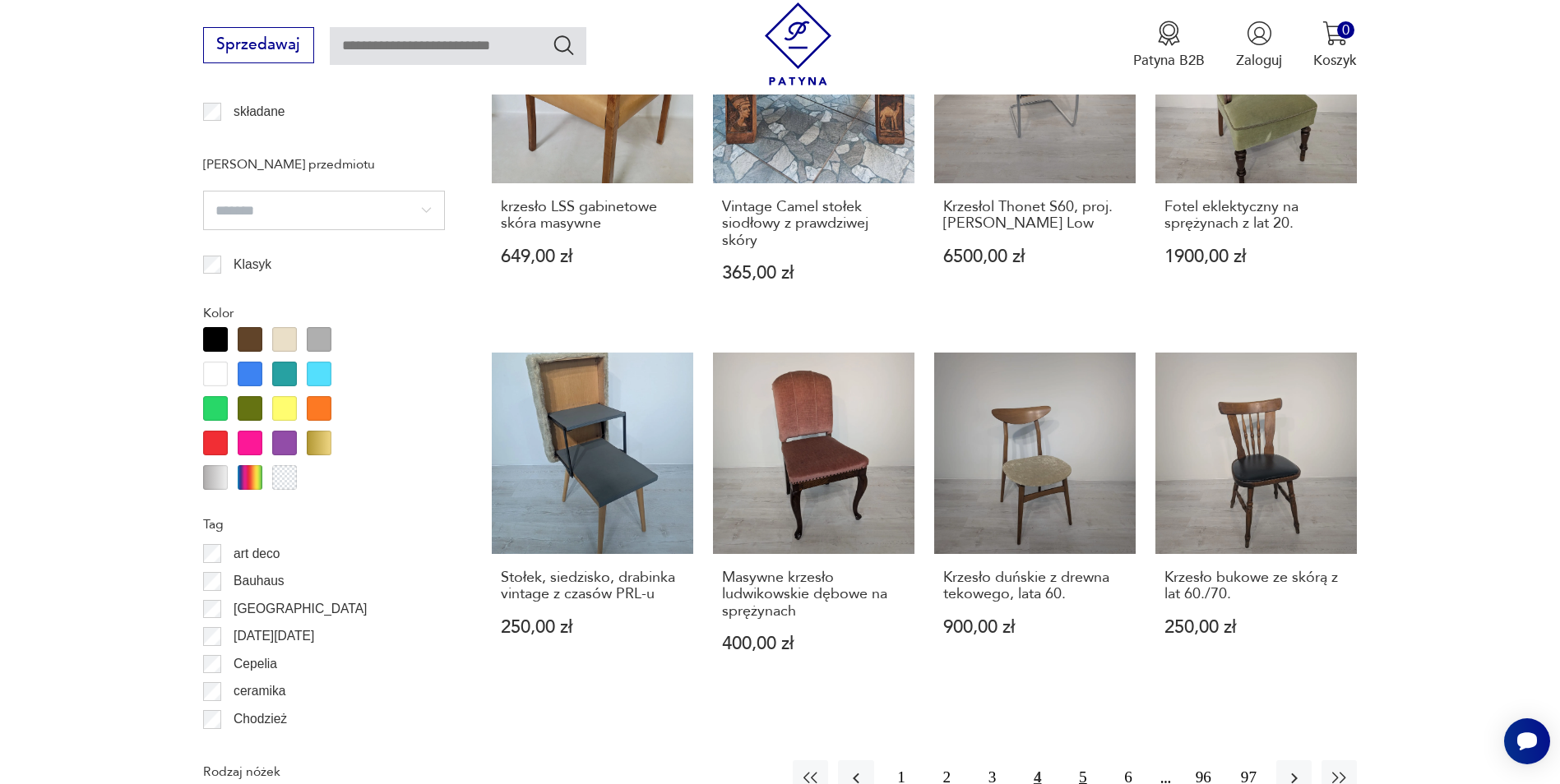
click at [1083, 761] on button "5" at bounding box center [1082, 778] width 35 height 35
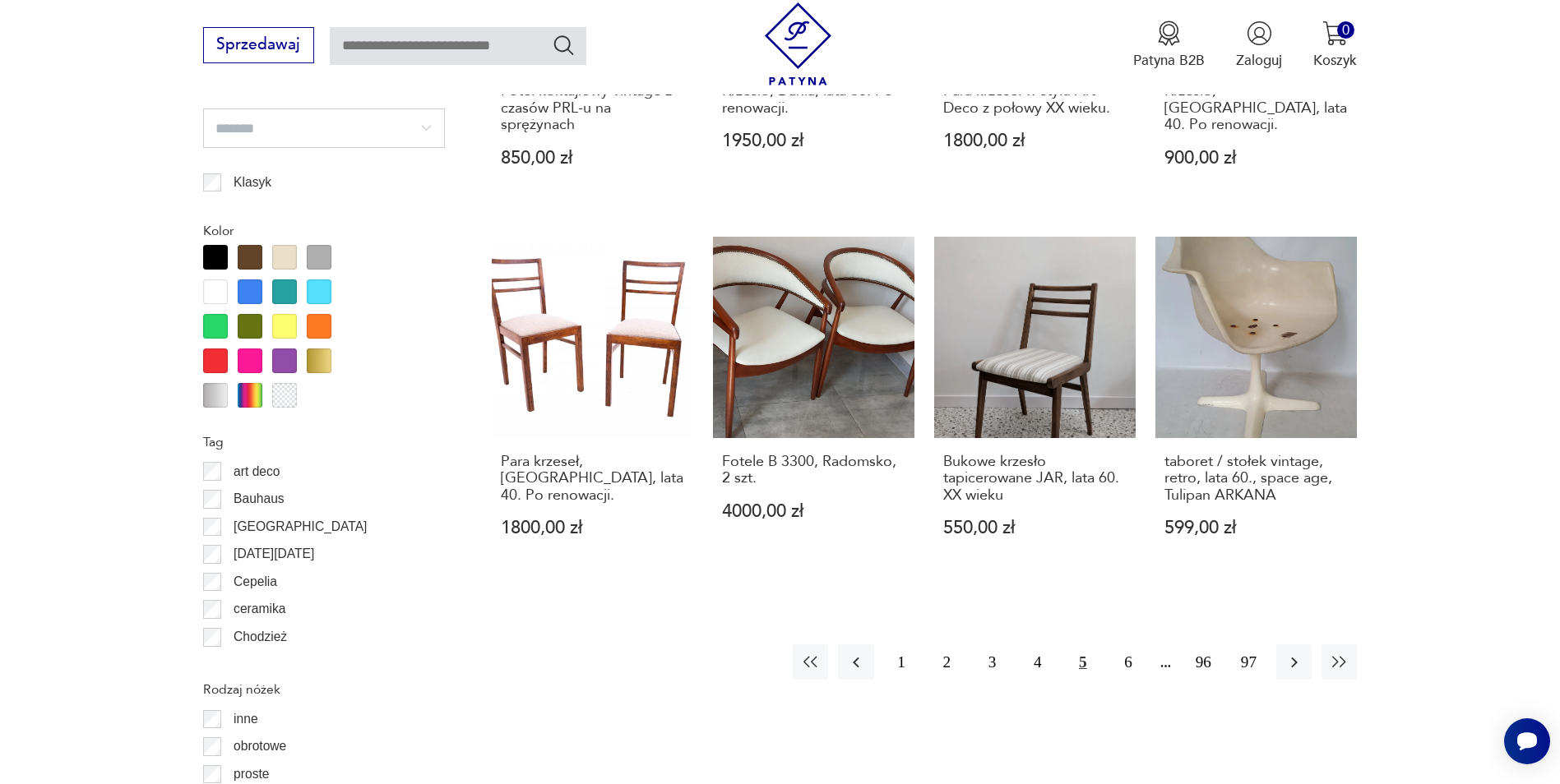
click at [257, 504] on p "Bauhaus" at bounding box center [258, 499] width 51 height 22
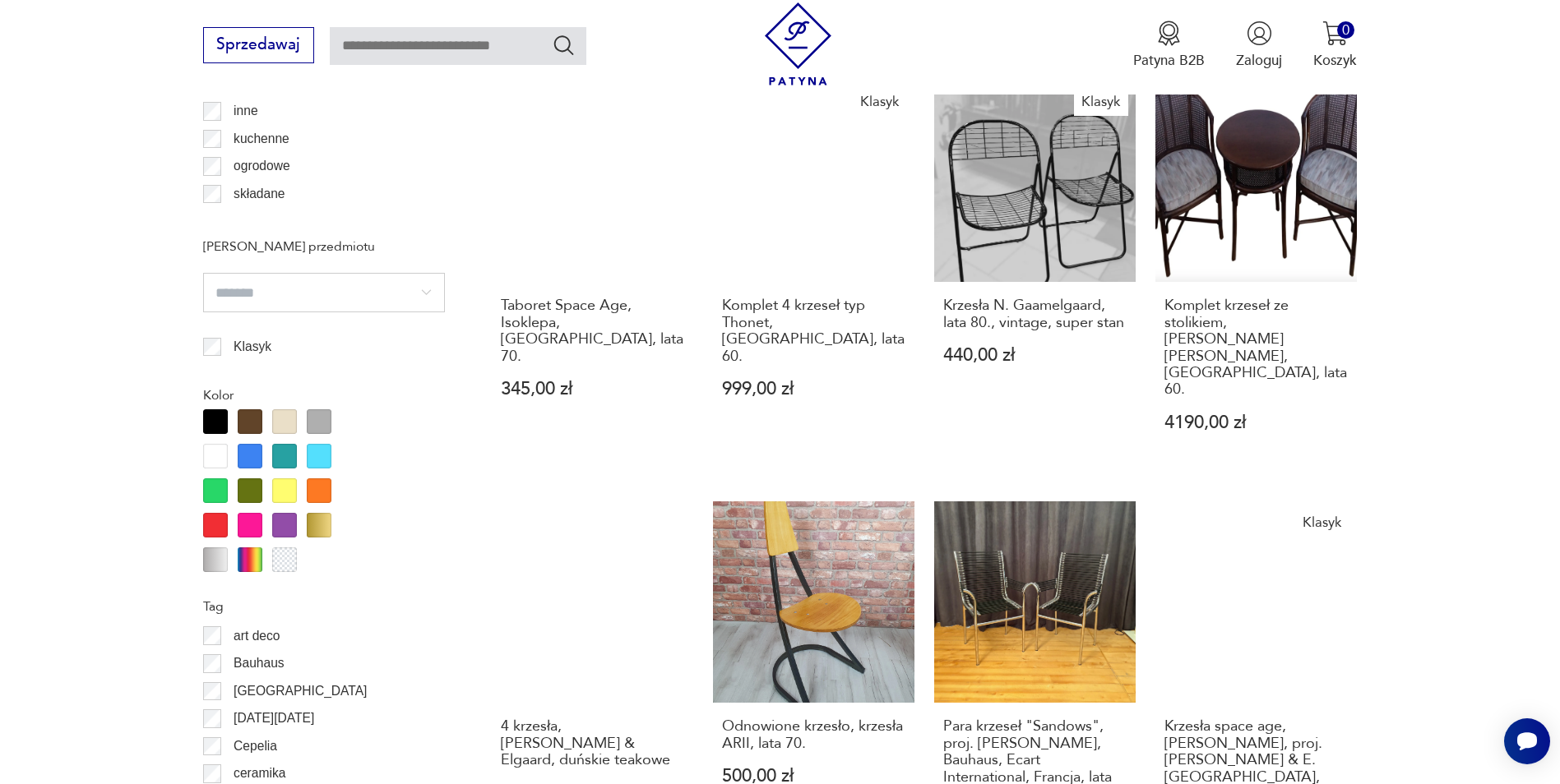
scroll to position [1780, 0]
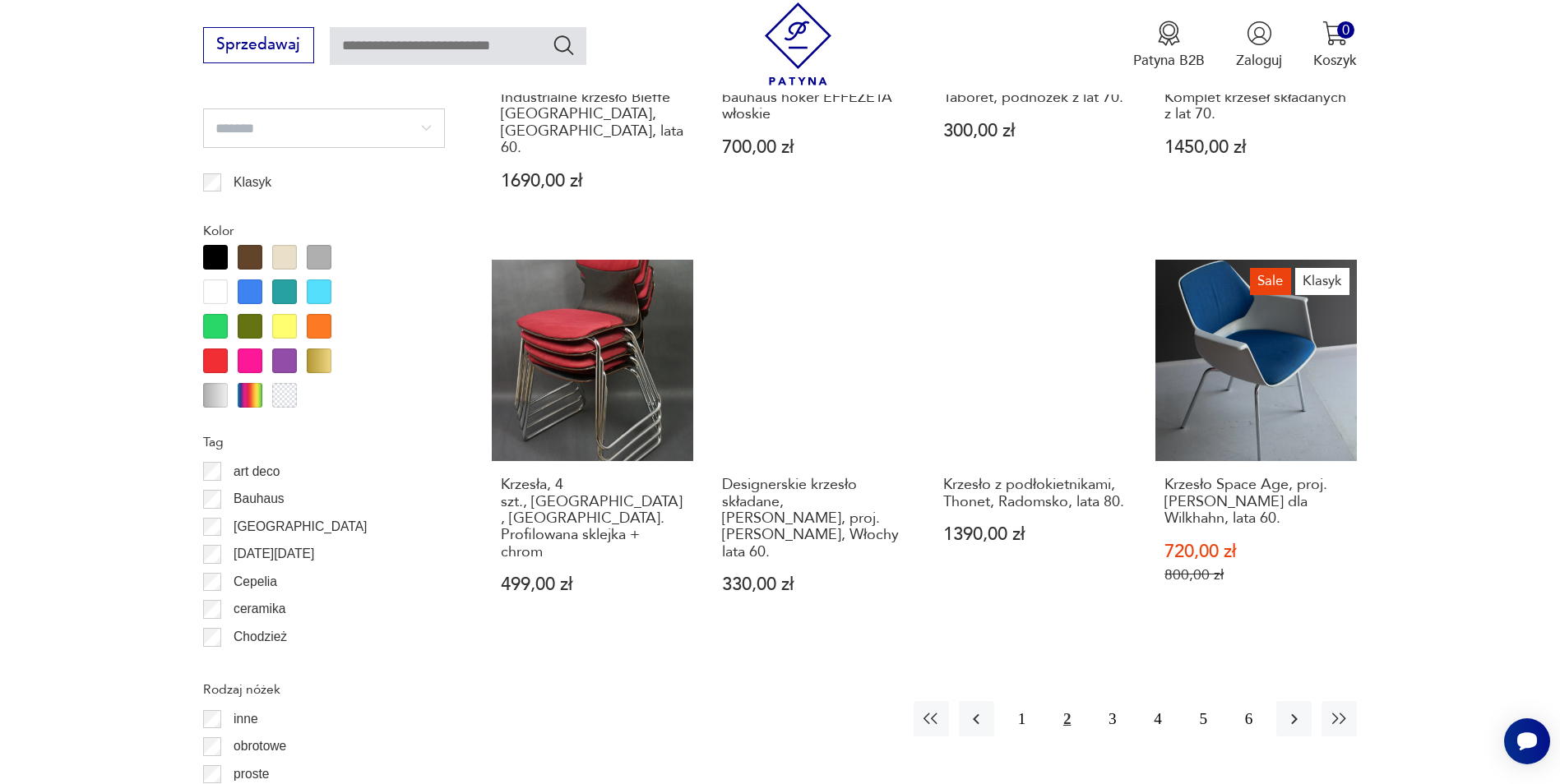
scroll to position [2027, 0]
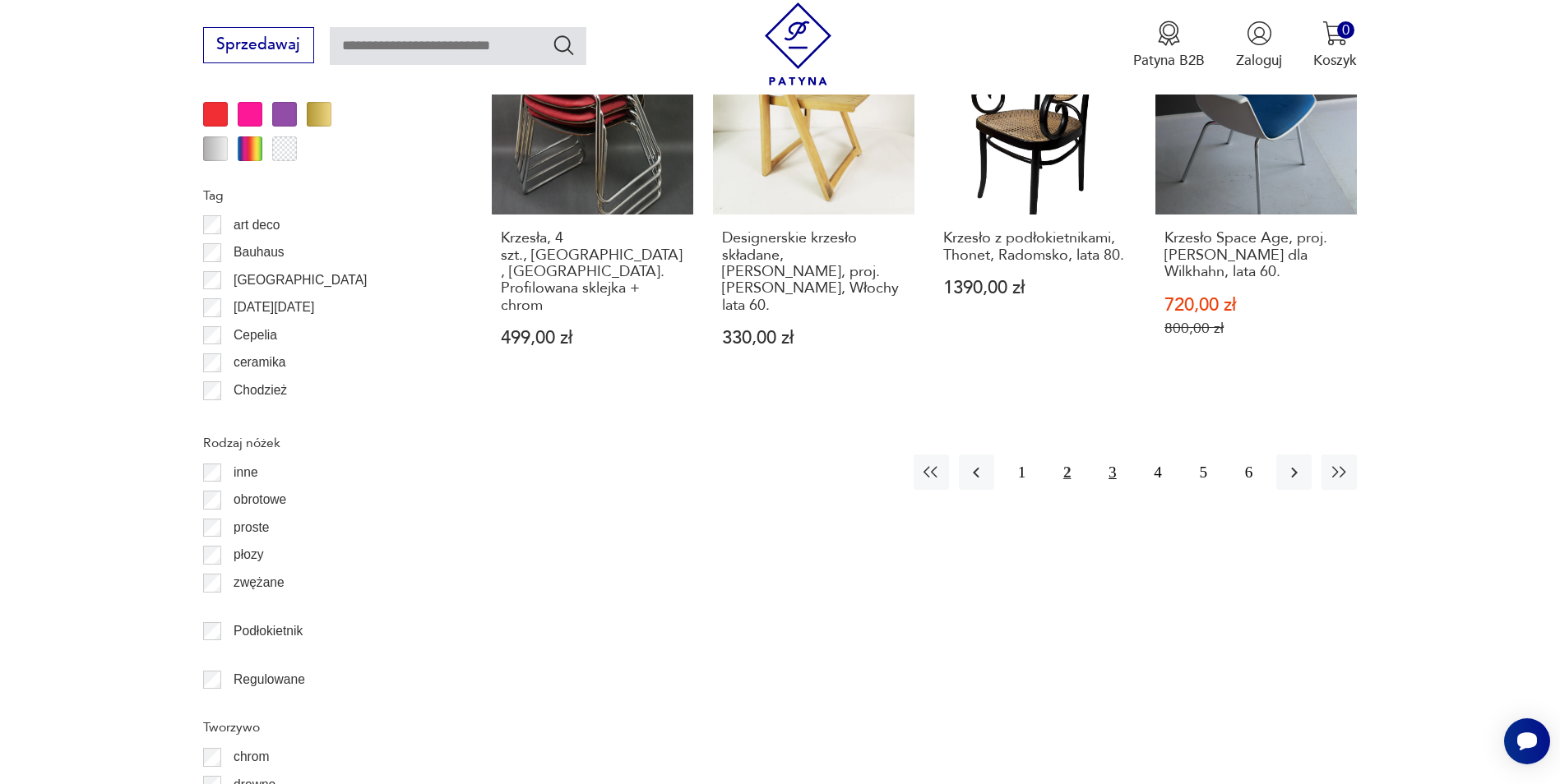
click at [1106, 455] on button "3" at bounding box center [1112, 472] width 35 height 35
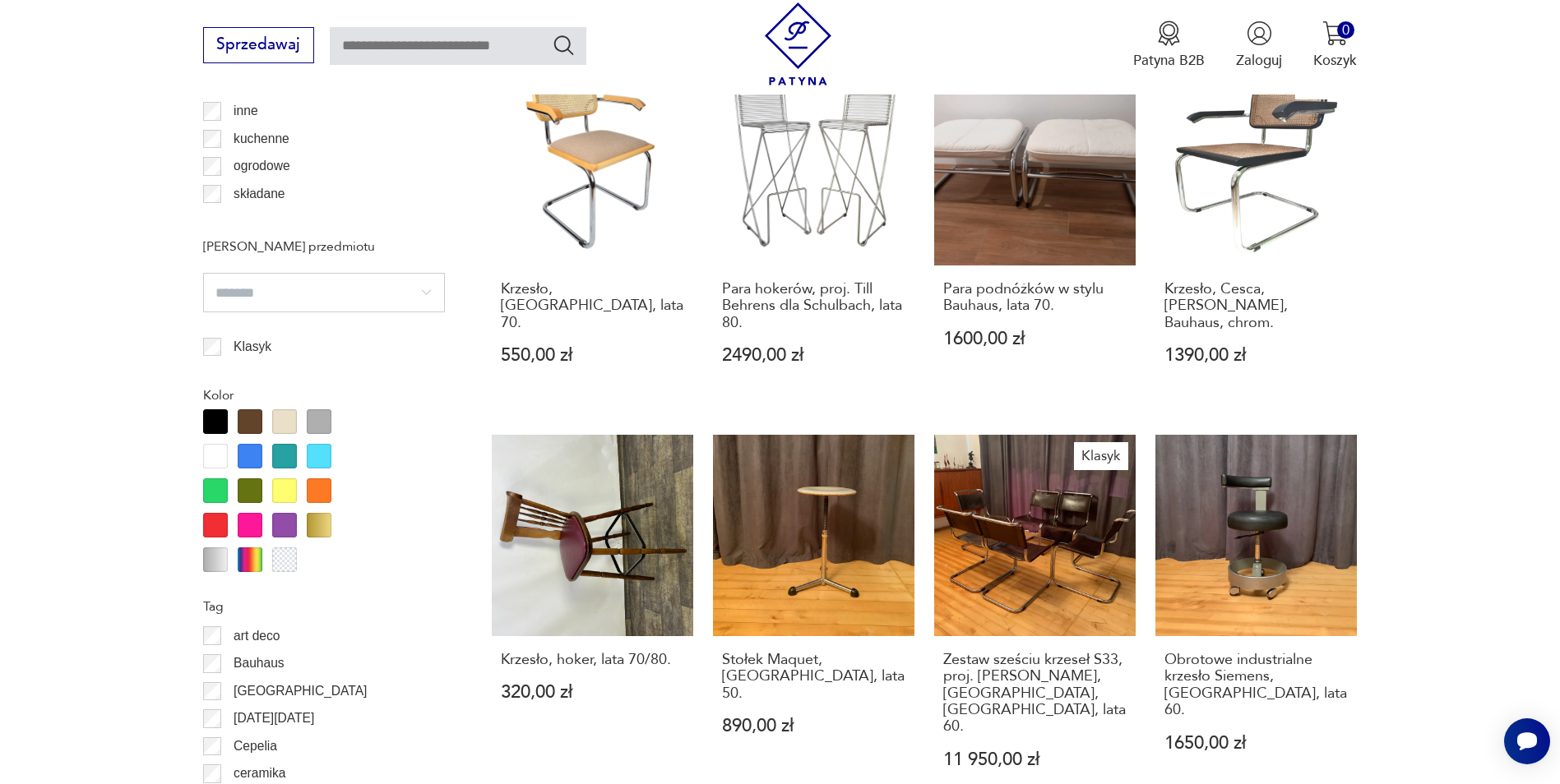
scroll to position [1863, 0]
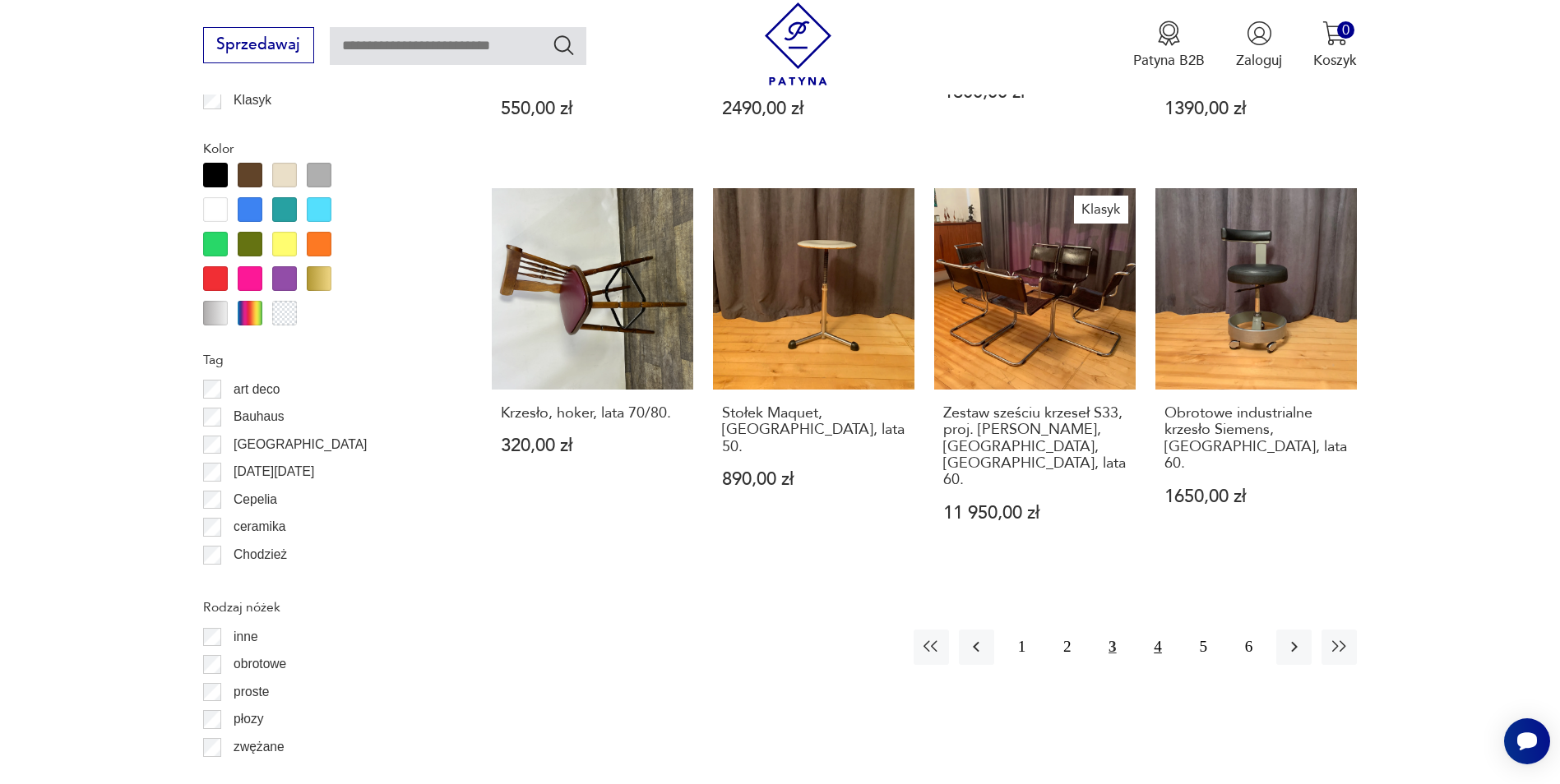
click at [1143, 630] on button "4" at bounding box center [1158, 647] width 35 height 35
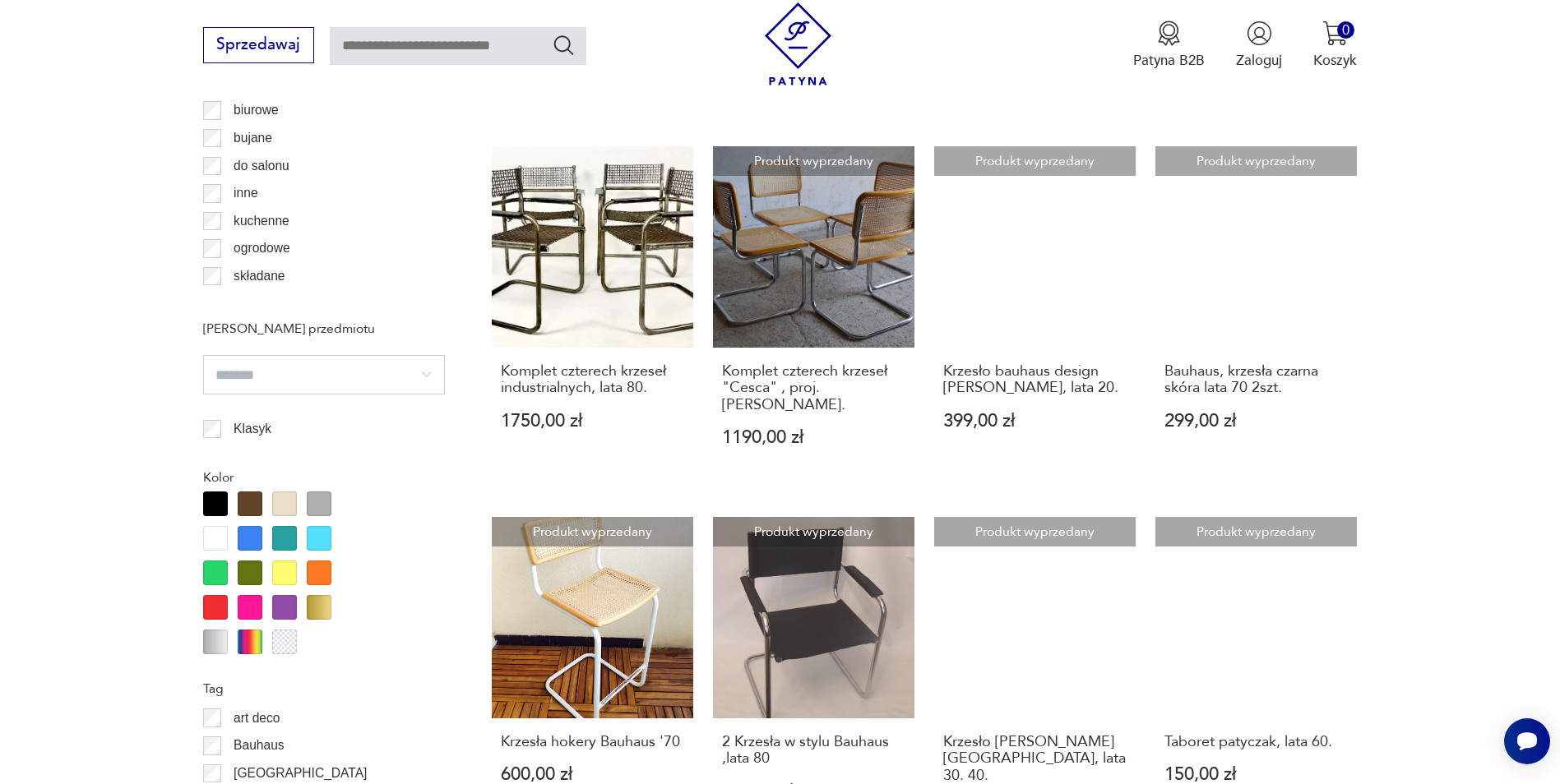
scroll to position [1863, 0]
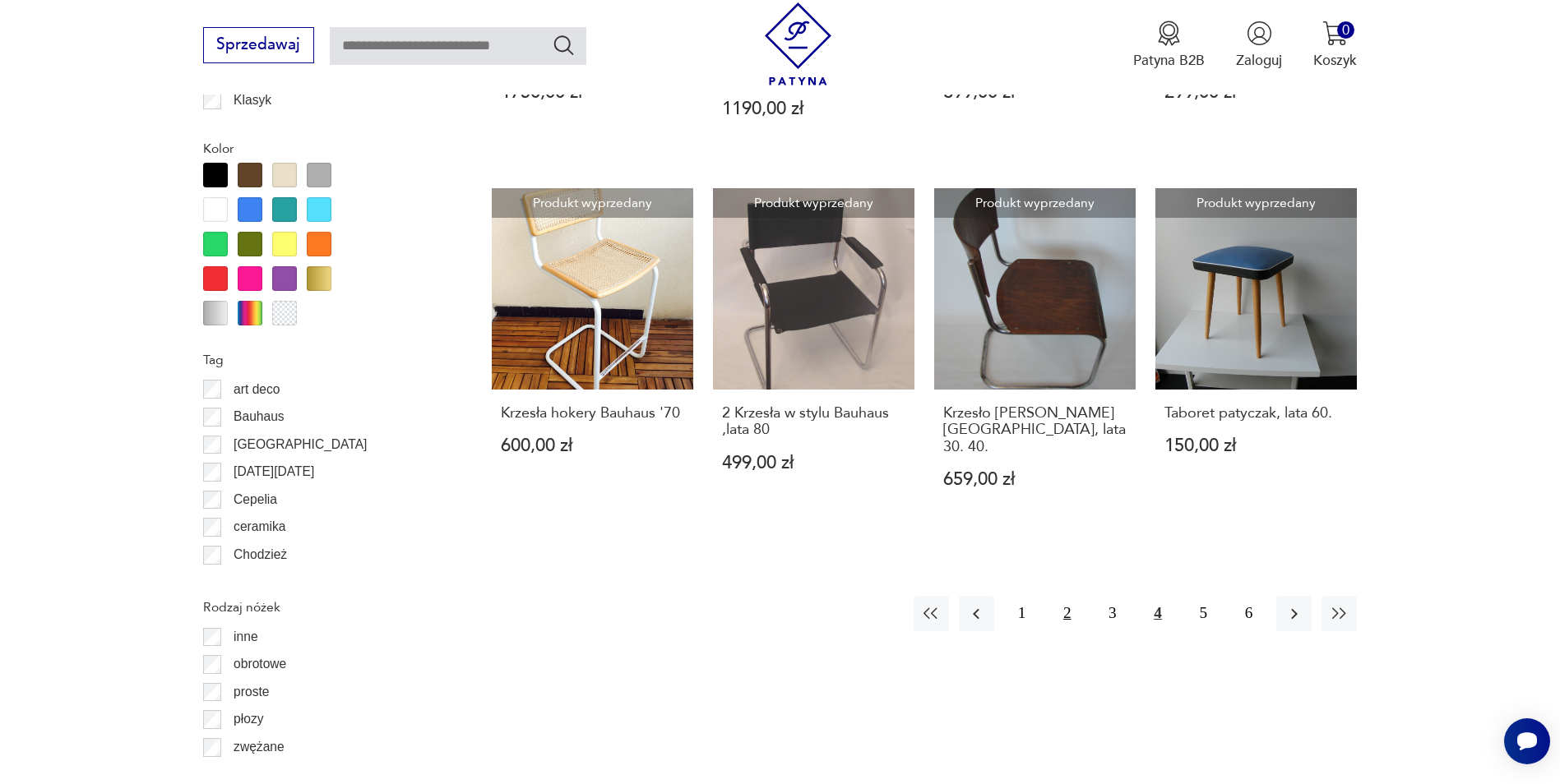
click at [1072, 596] on button "2" at bounding box center [1067, 613] width 35 height 35
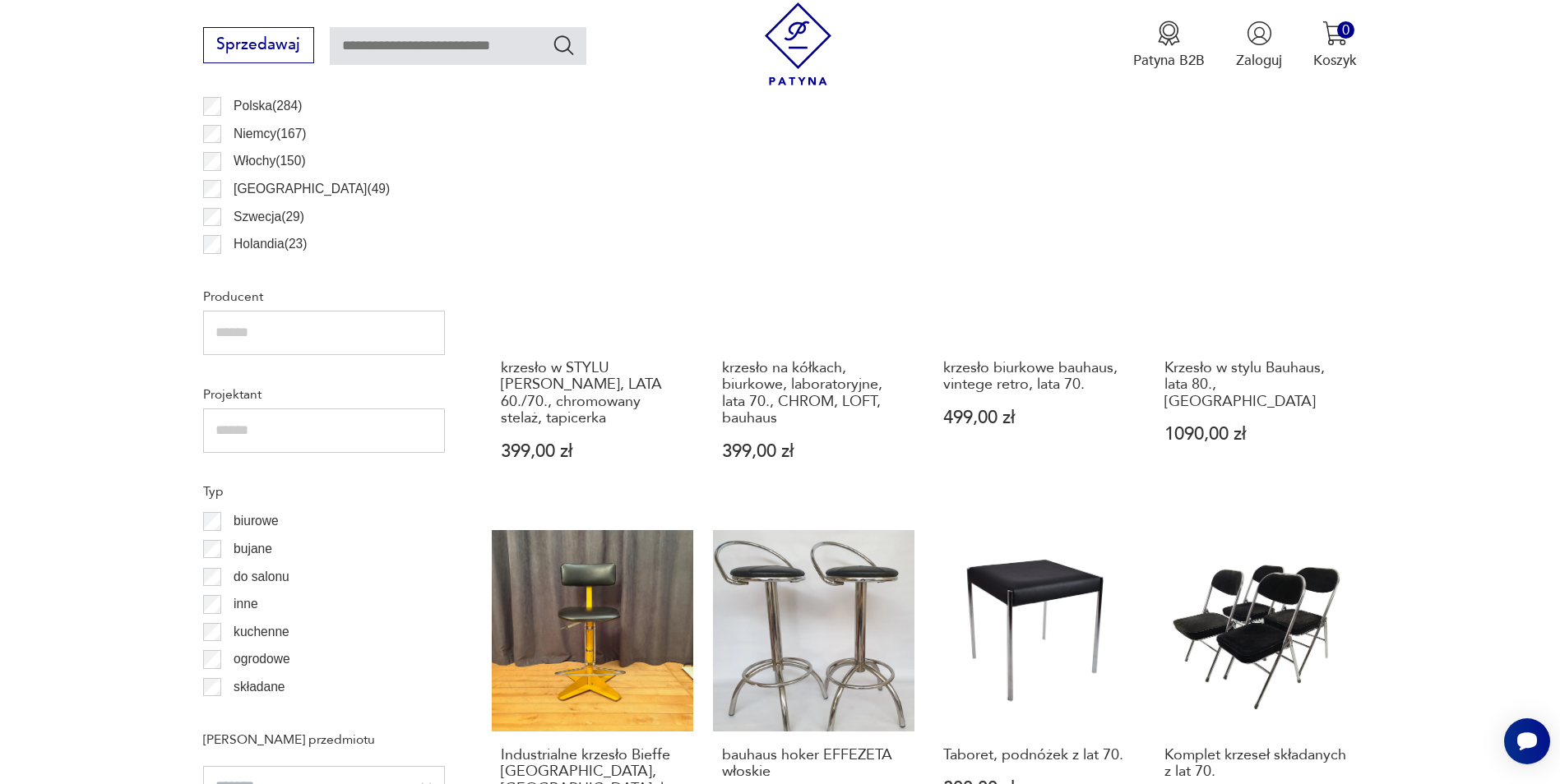
scroll to position [1699, 0]
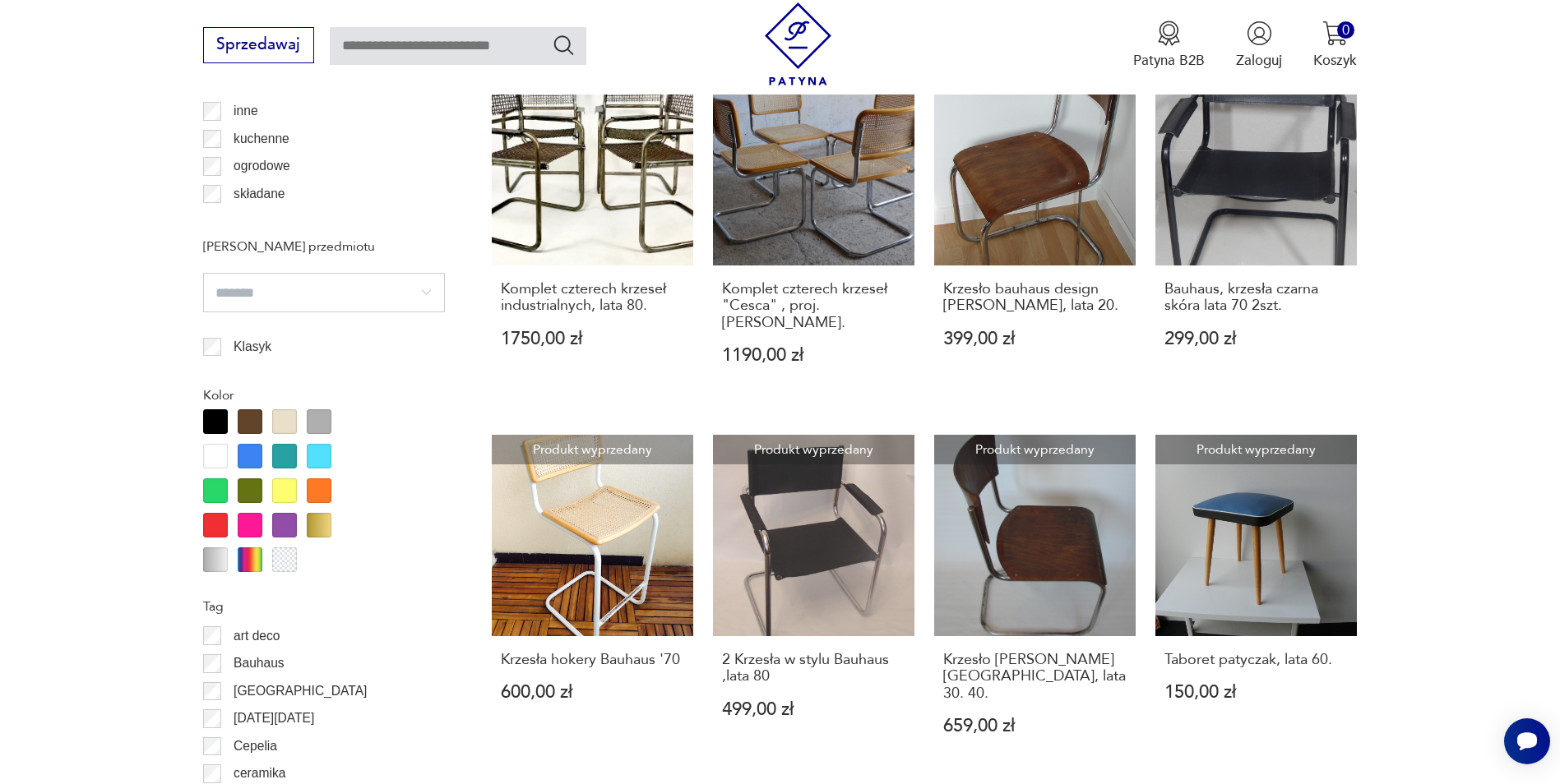
scroll to position [1780, 0]
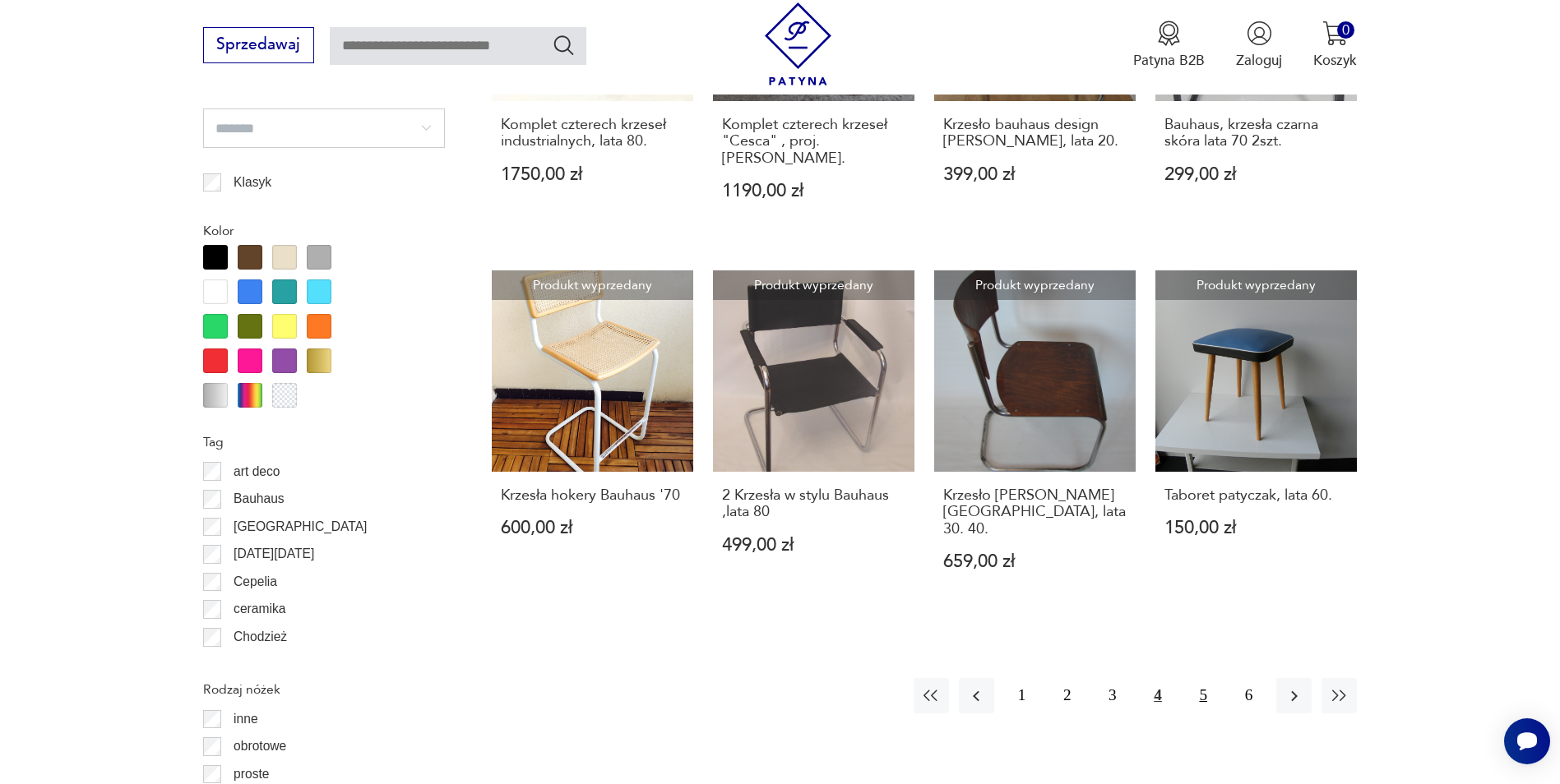
click at [1198, 678] on button "5" at bounding box center [1203, 696] width 35 height 35
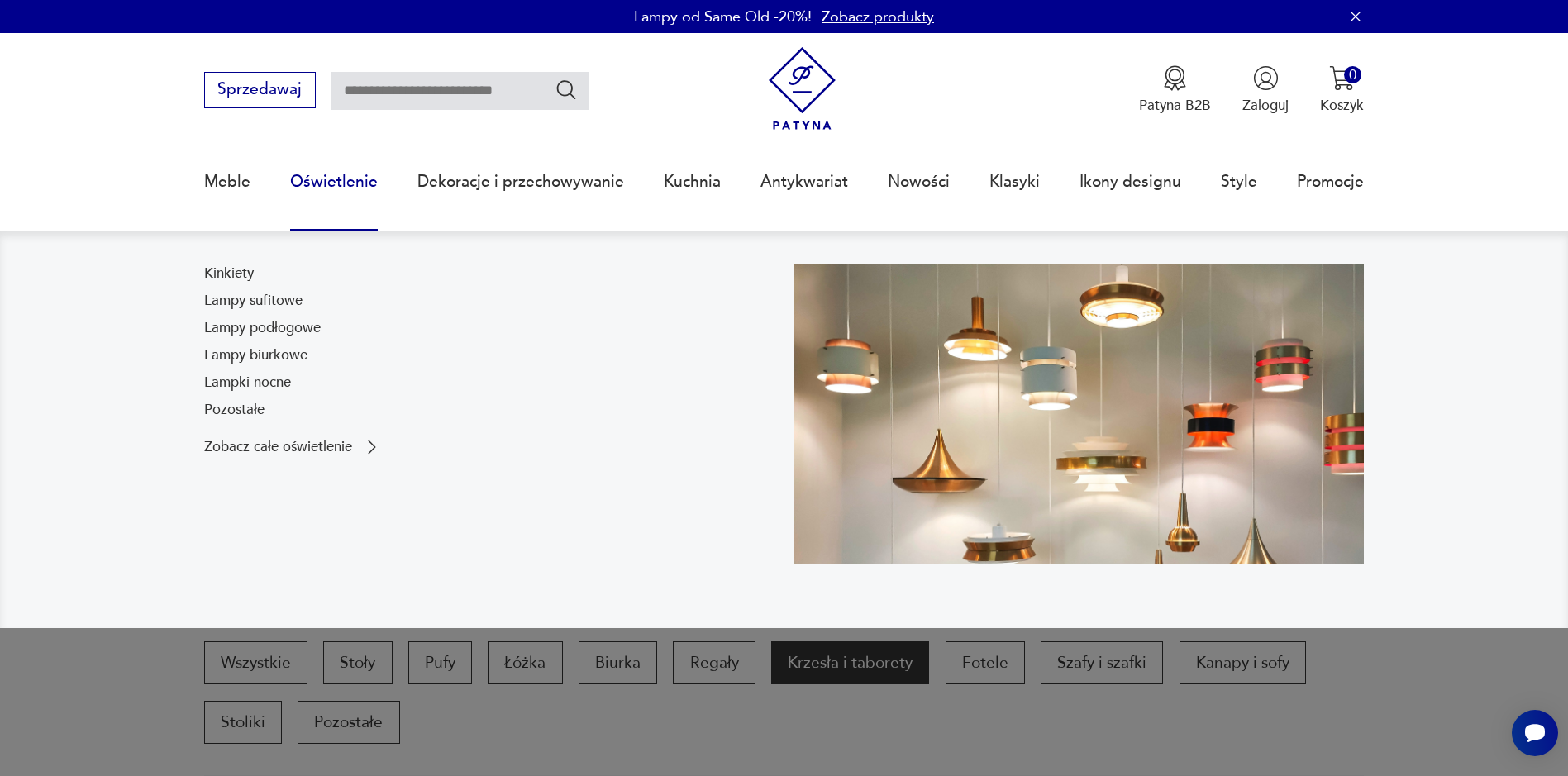
click at [345, 180] on link "Oświetlenie" at bounding box center [333, 182] width 88 height 76
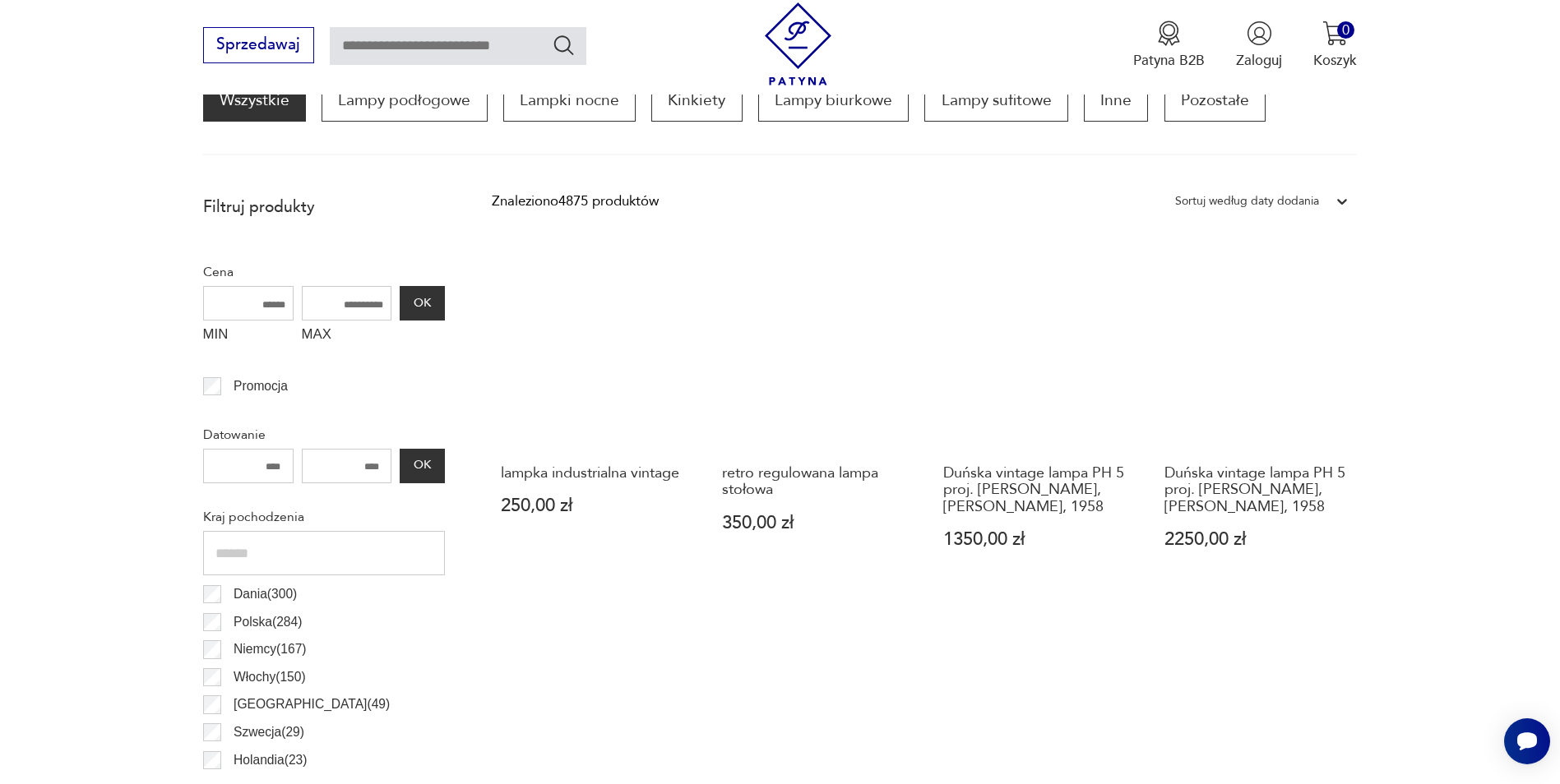
scroll to position [795, 0]
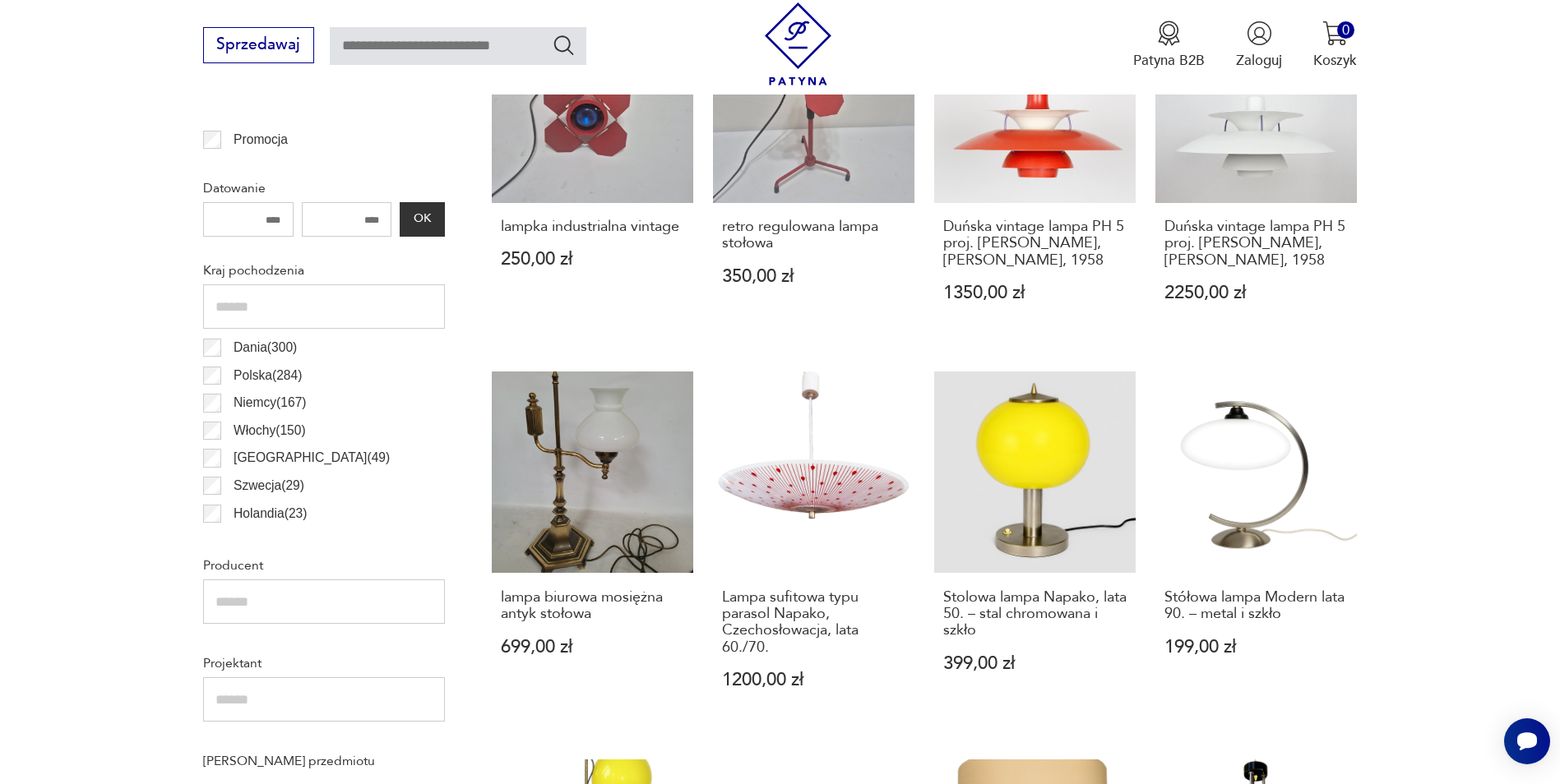
click at [231, 348] on label "Dania ( 300 )" at bounding box center [258, 348] width 76 height 28
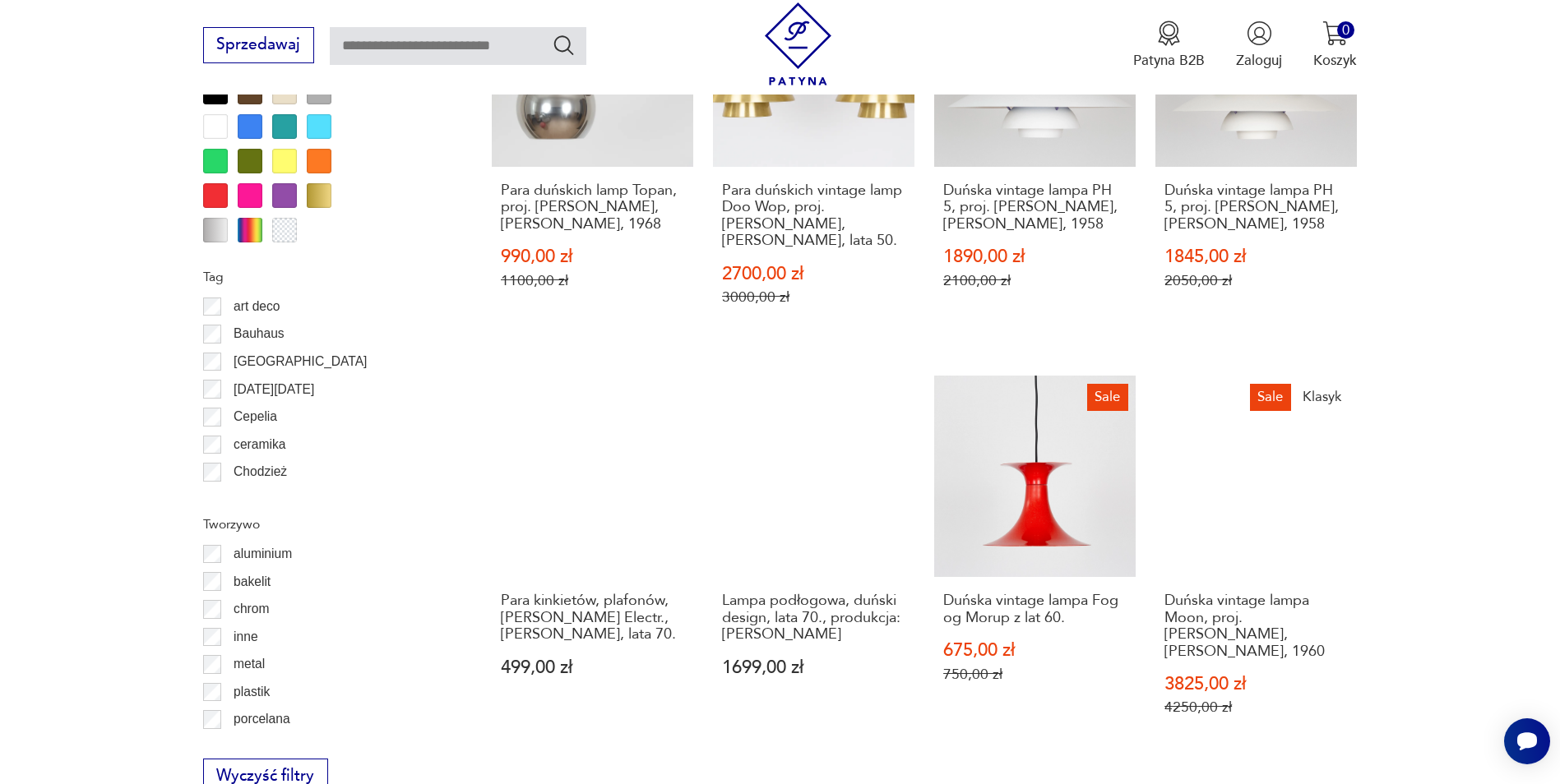
scroll to position [1804, 0]
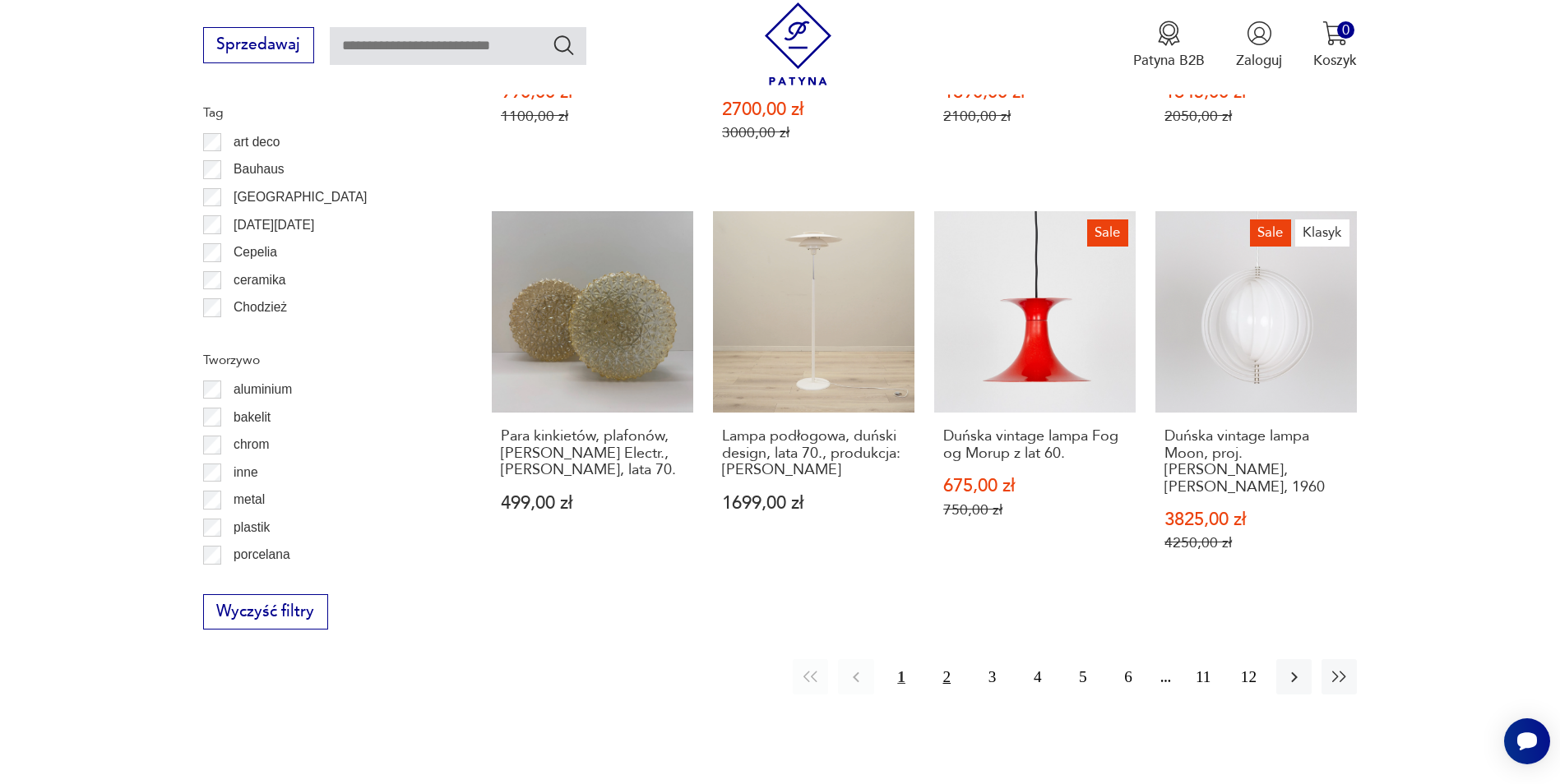
click at [953, 659] on button "2" at bounding box center [947, 677] width 35 height 35
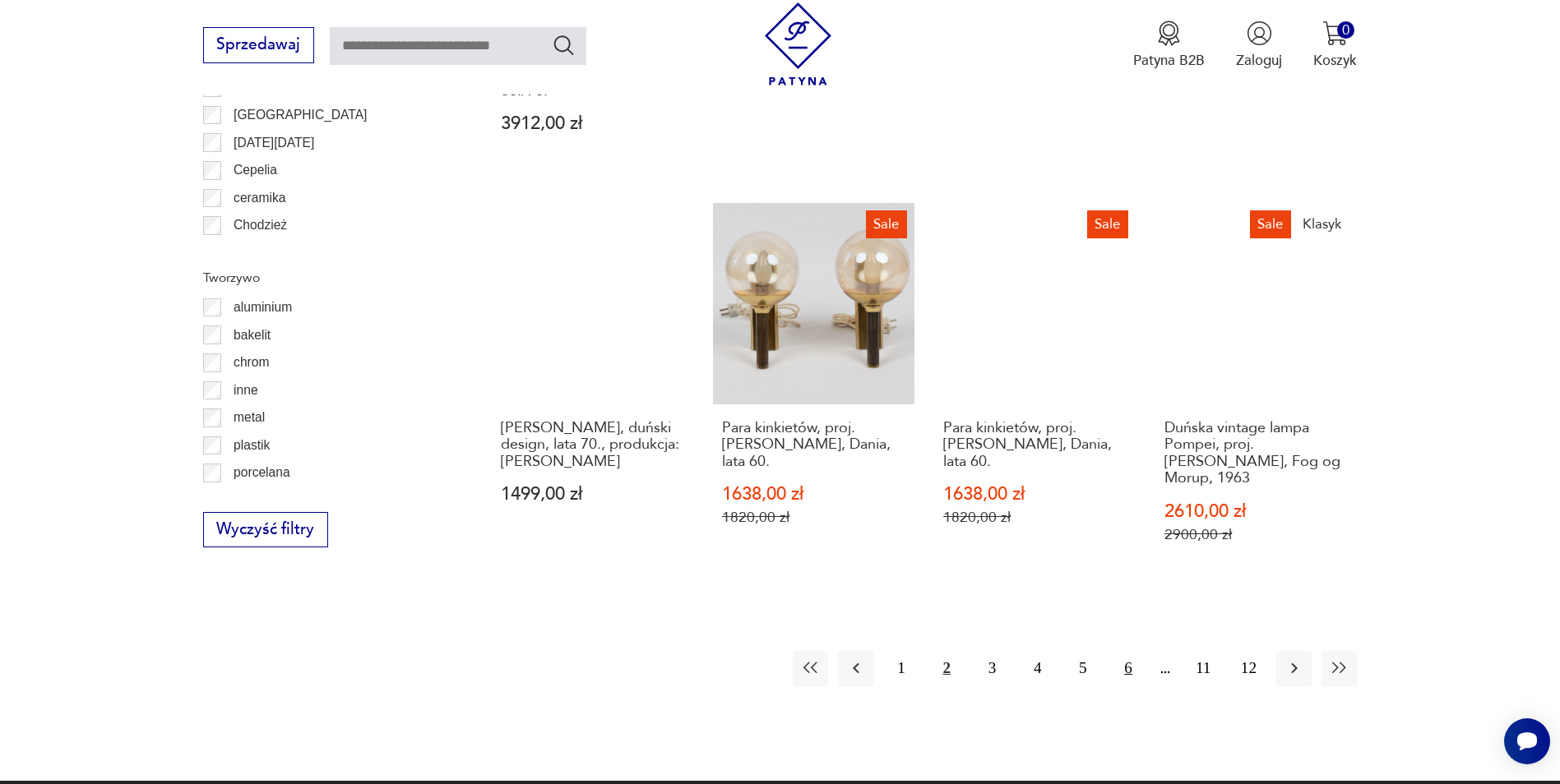
scroll to position [1968, 0]
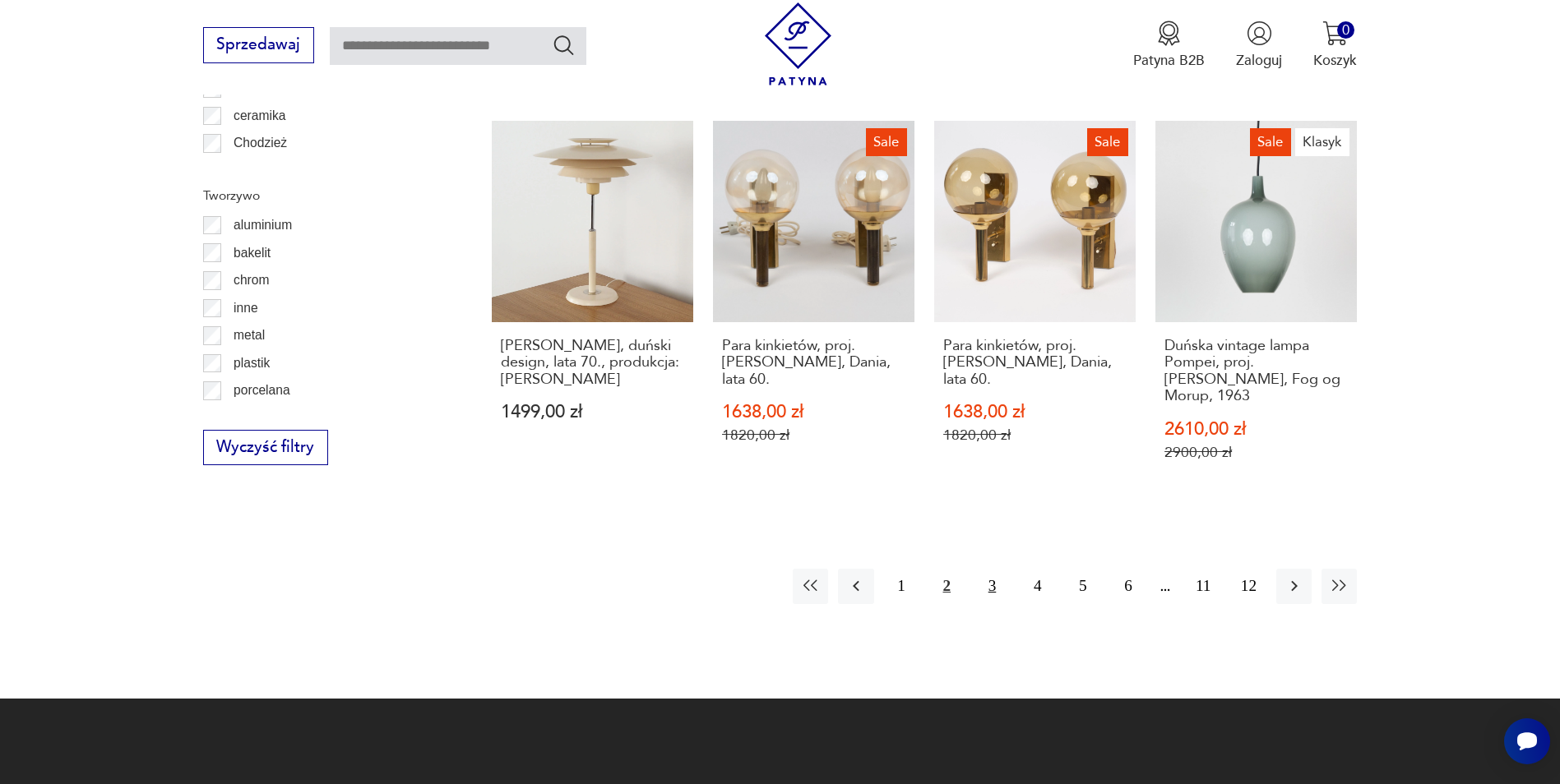
click at [998, 569] on button "3" at bounding box center [992, 587] width 35 height 35
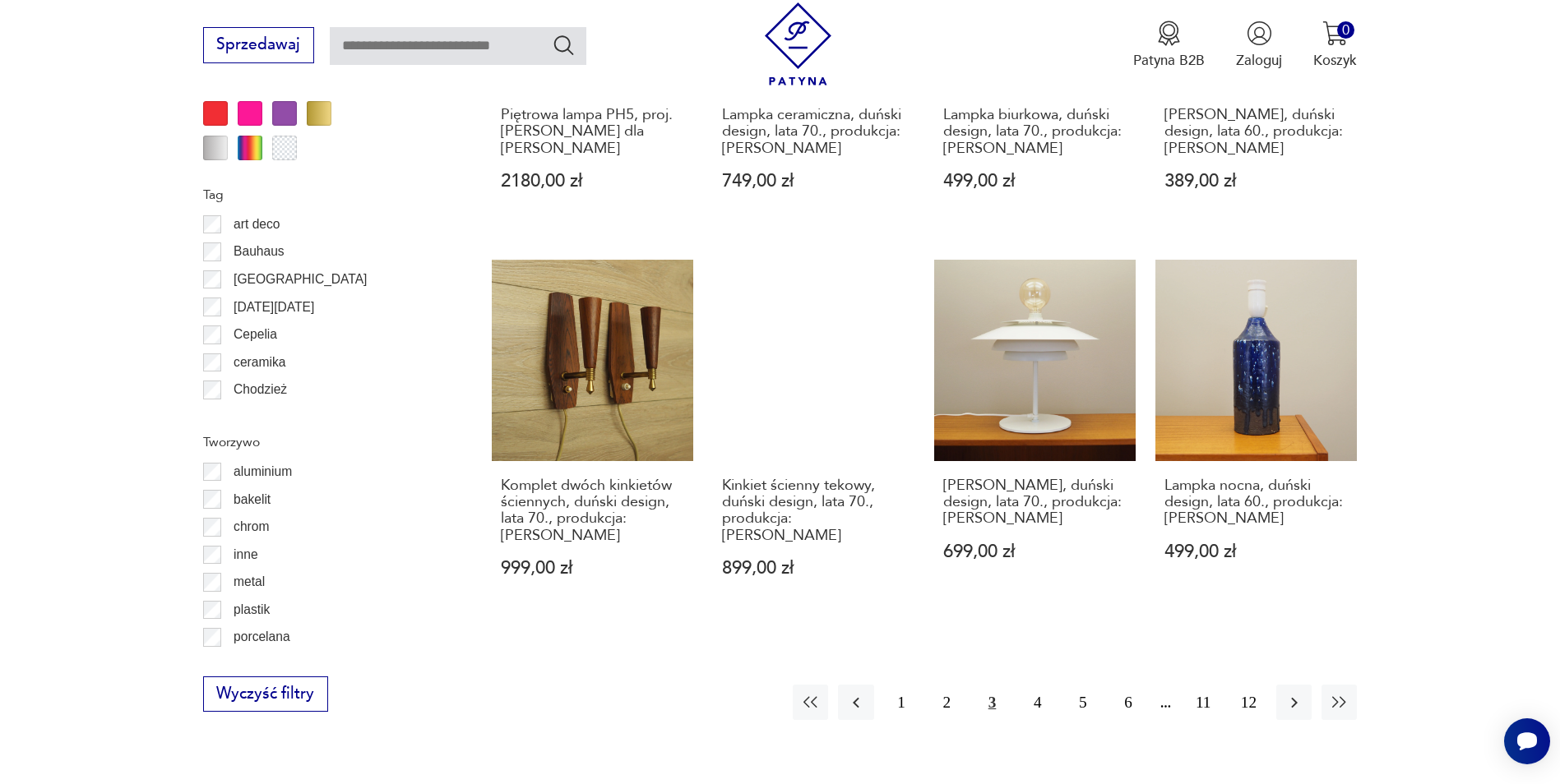
scroll to position [1804, 0]
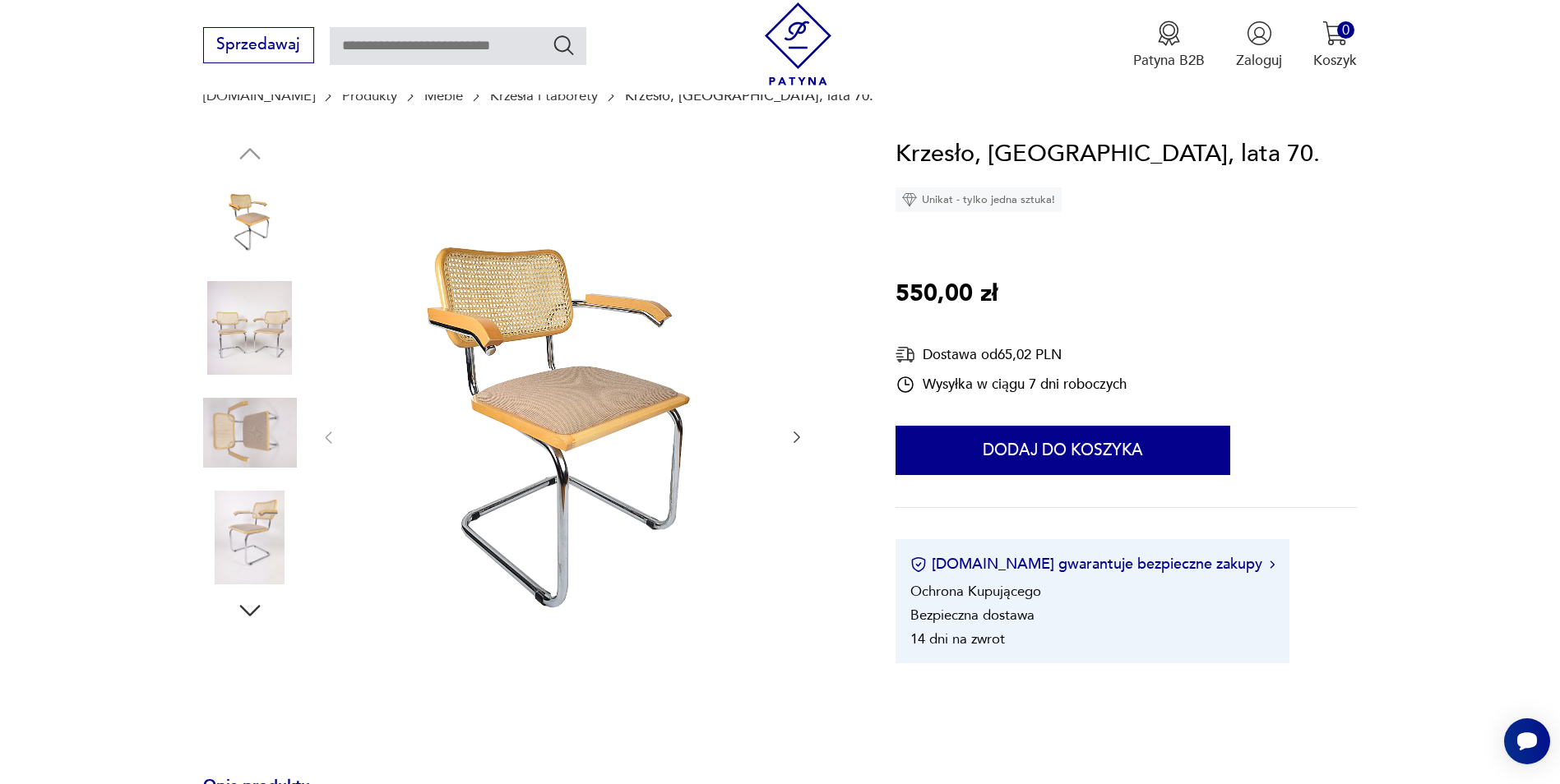
scroll to position [82, 0]
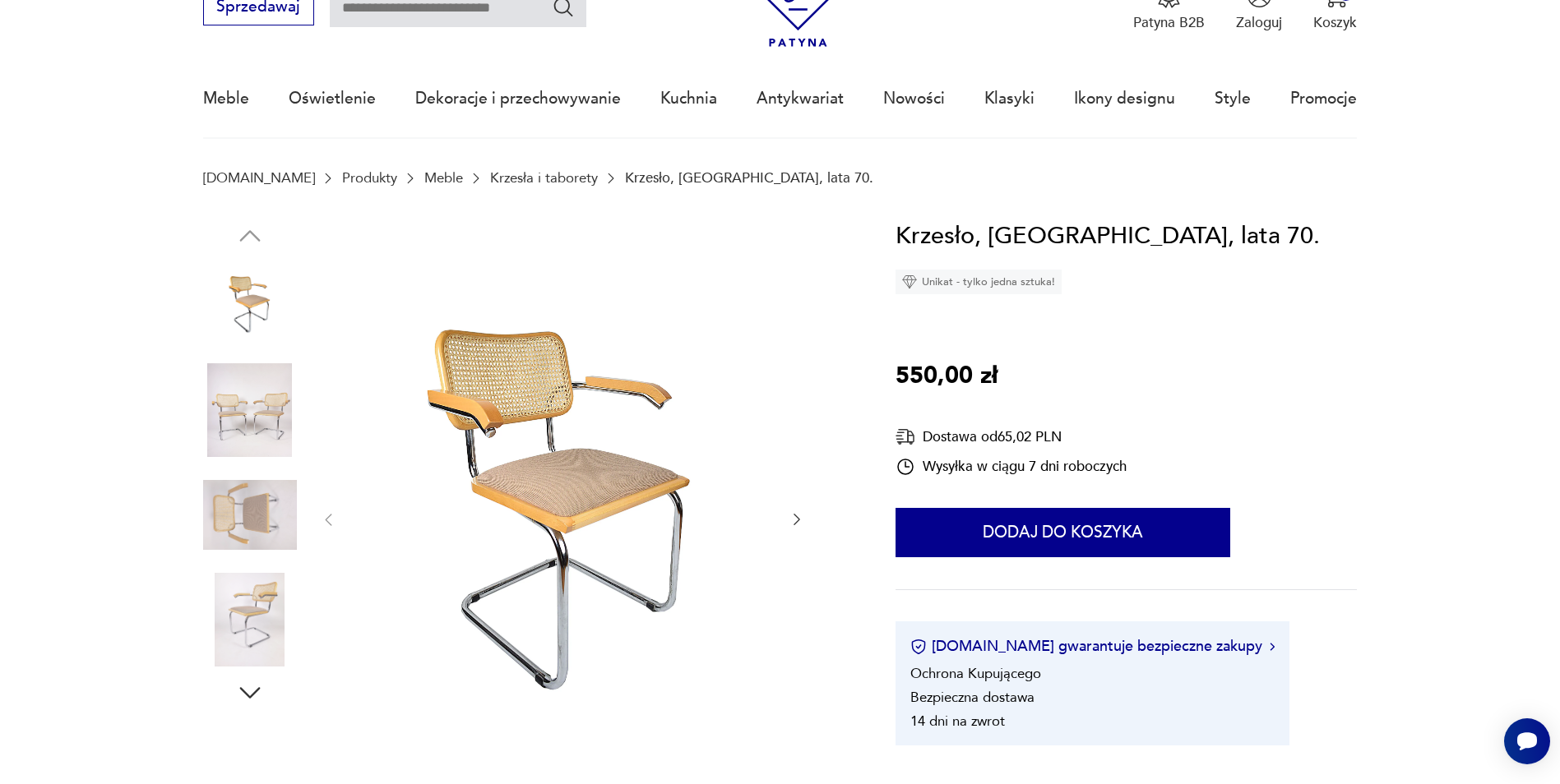
click at [256, 443] on img at bounding box center [250, 410] width 93 height 93
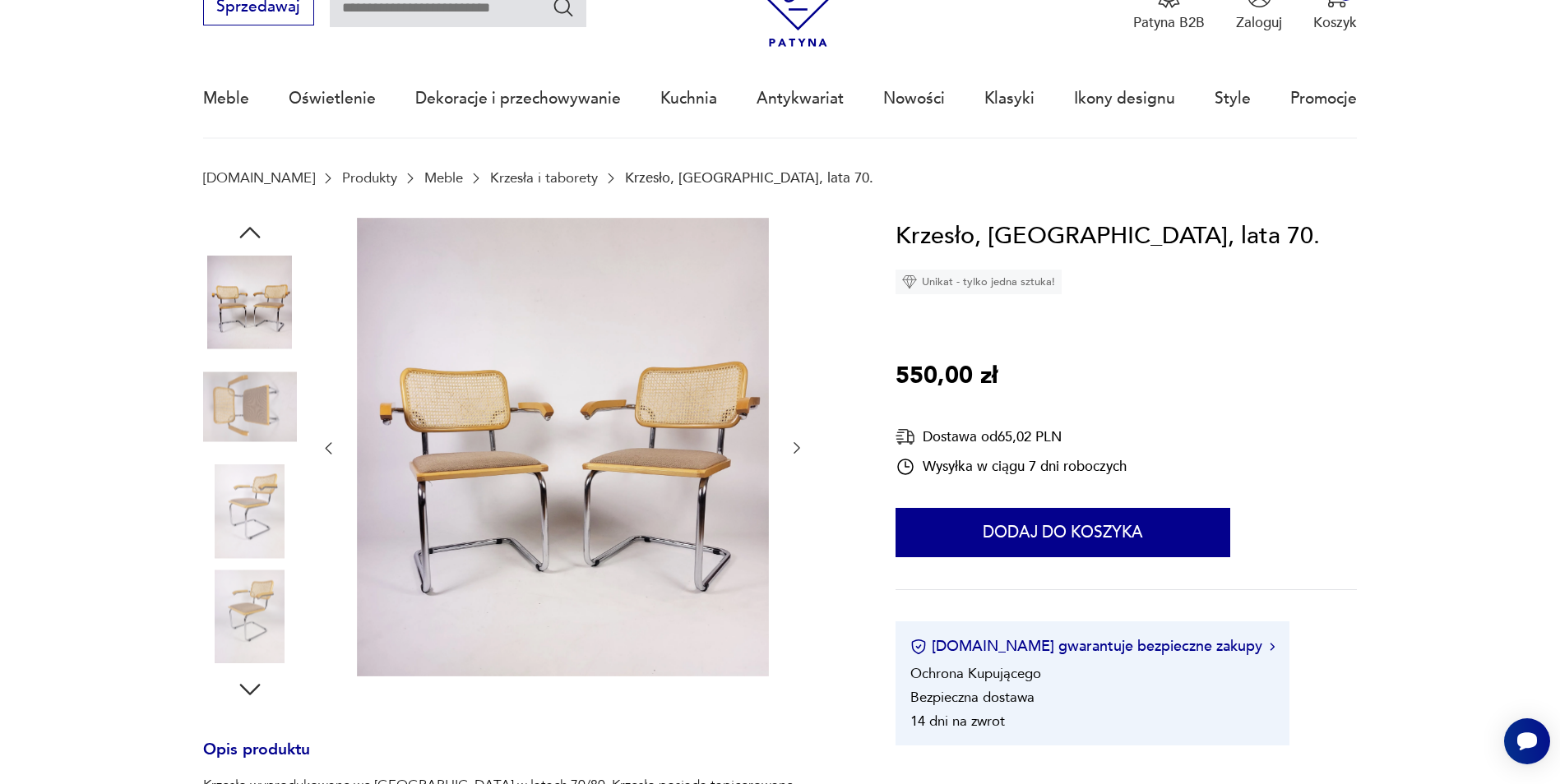
click at [258, 497] on img at bounding box center [250, 512] width 93 height 93
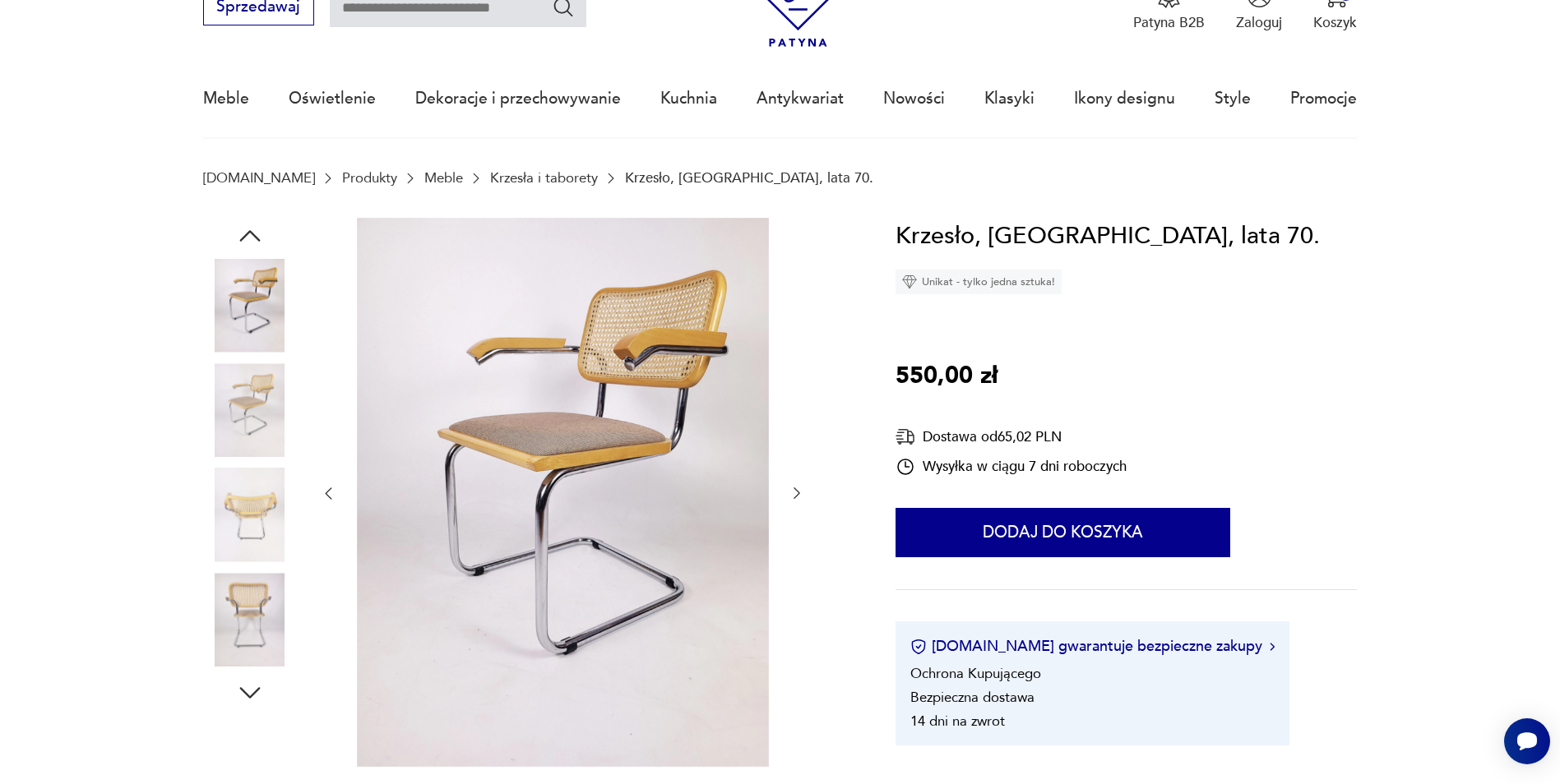
click at [262, 615] on img at bounding box center [250, 620] width 93 height 93
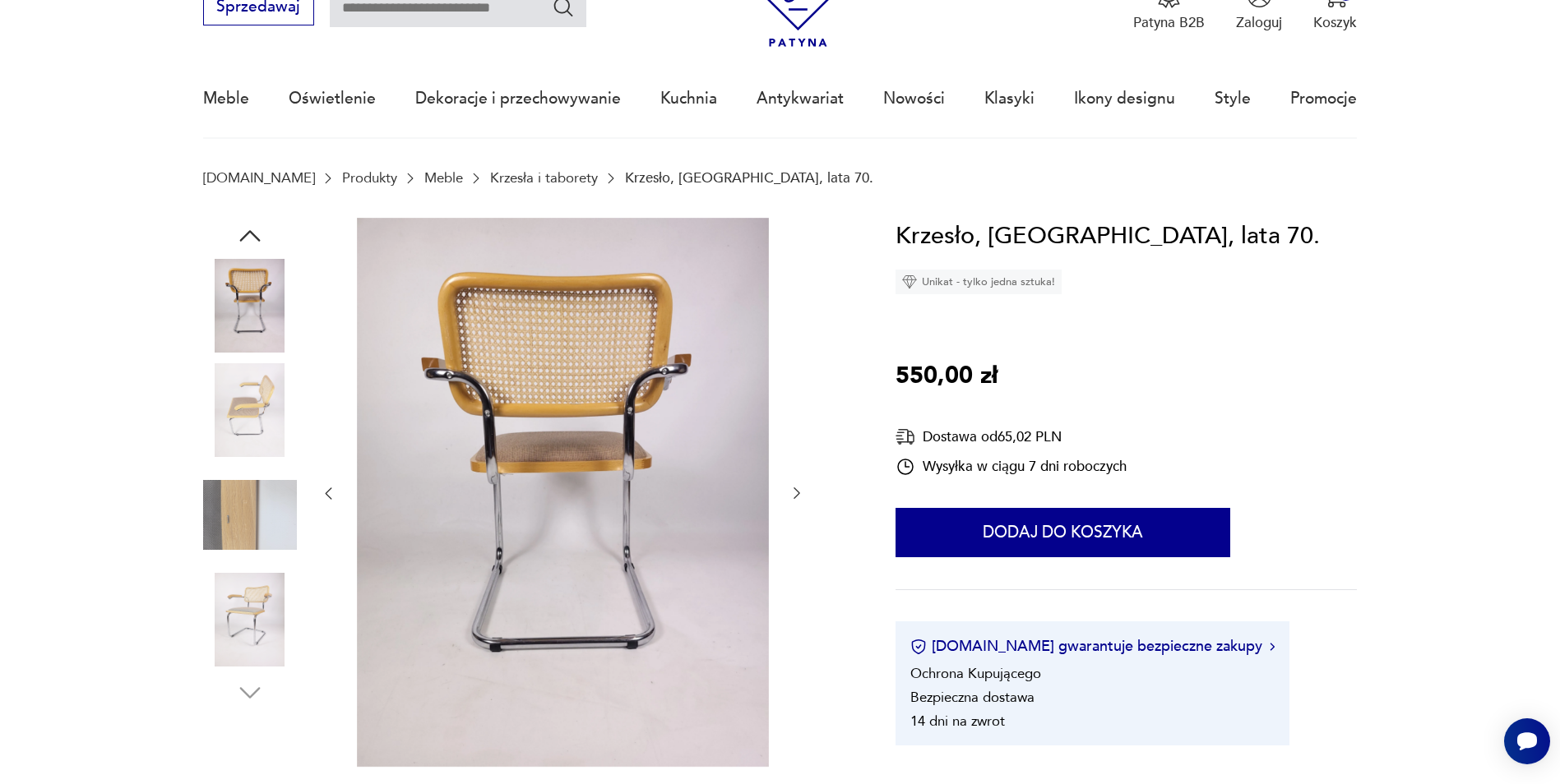
scroll to position [164, 0]
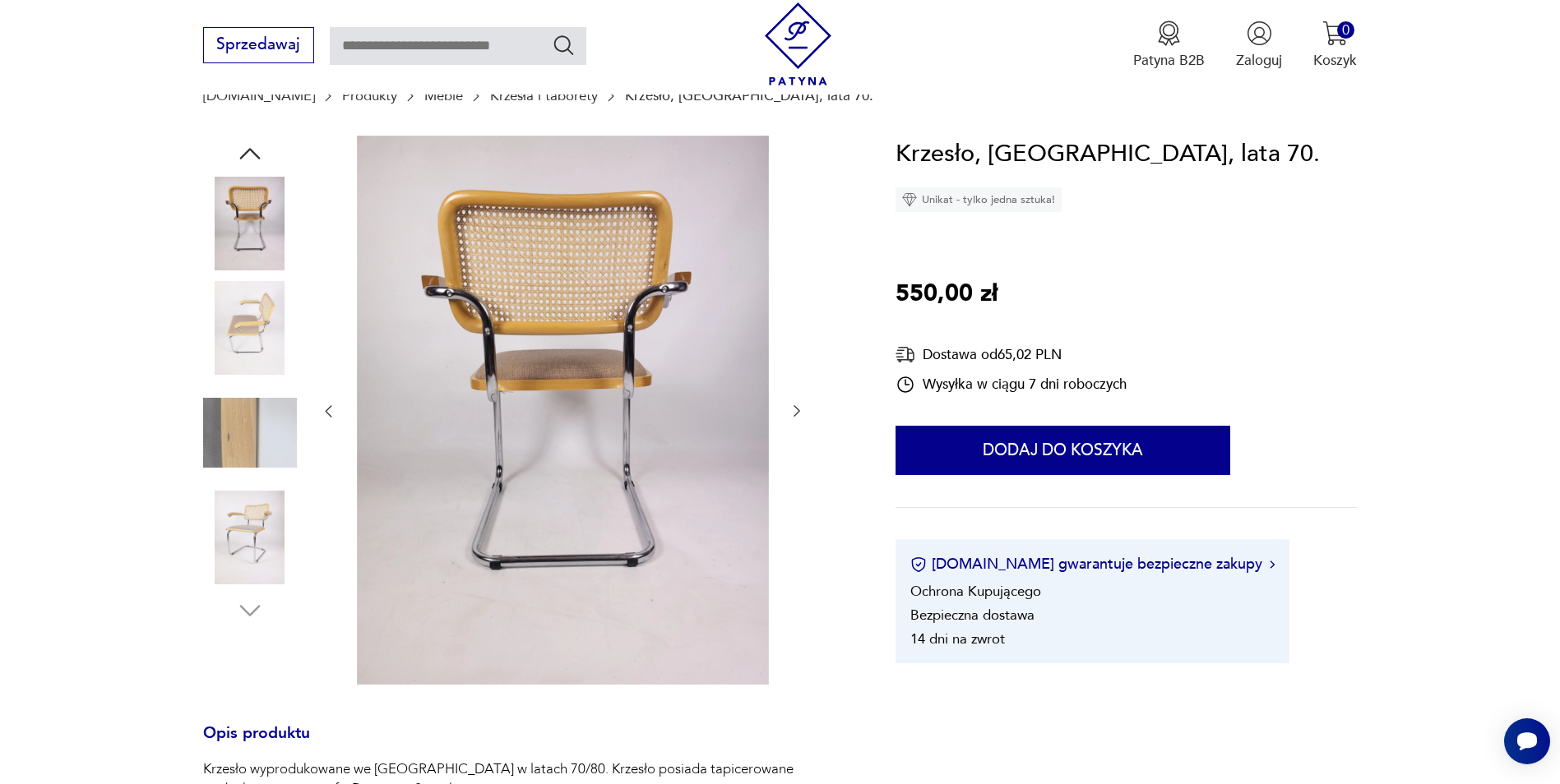
click at [262, 423] on img at bounding box center [250, 433] width 93 height 93
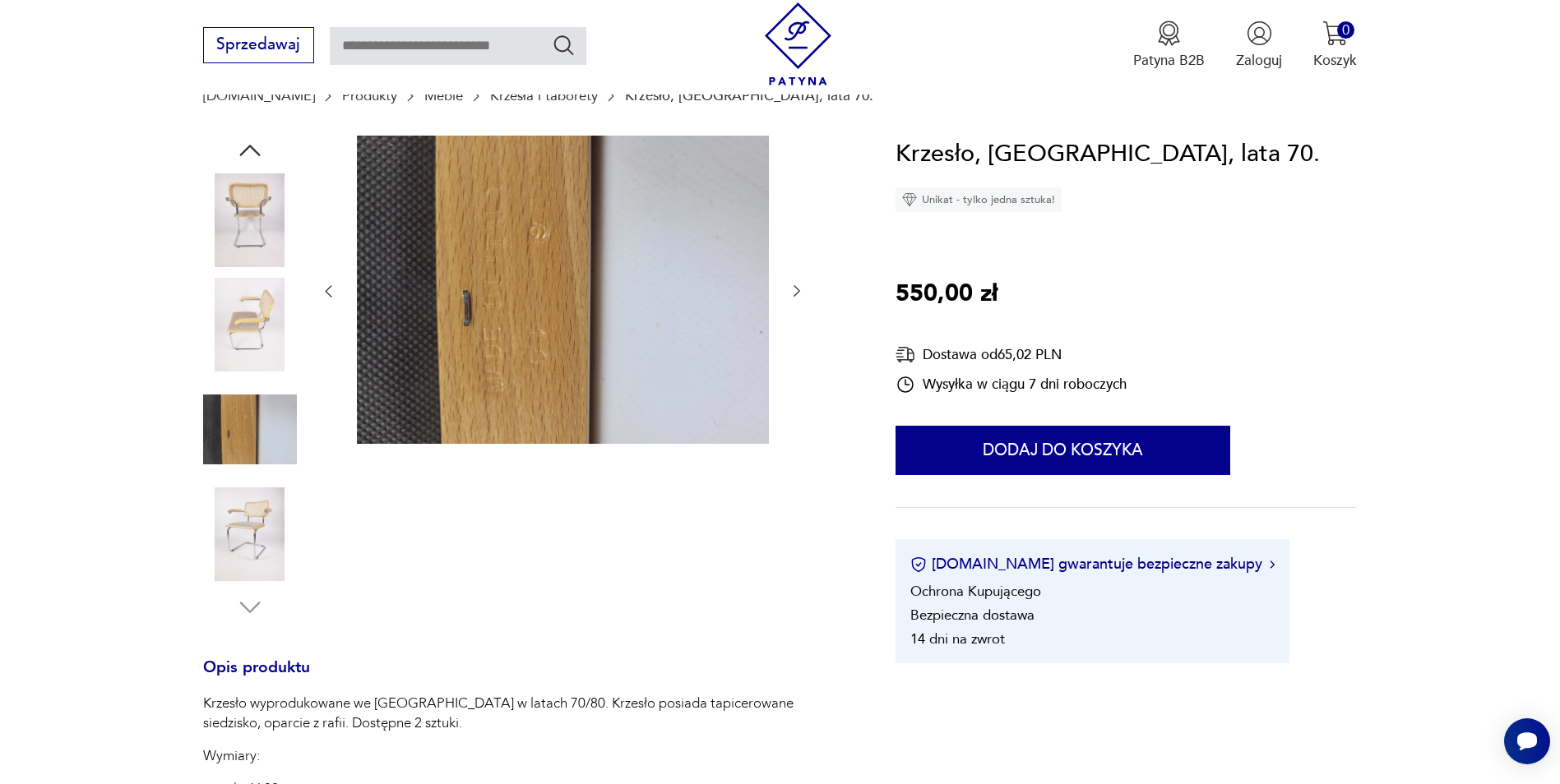
click at [260, 353] on img at bounding box center [250, 325] width 93 height 93
